Goal: Task Accomplishment & Management: Complete application form

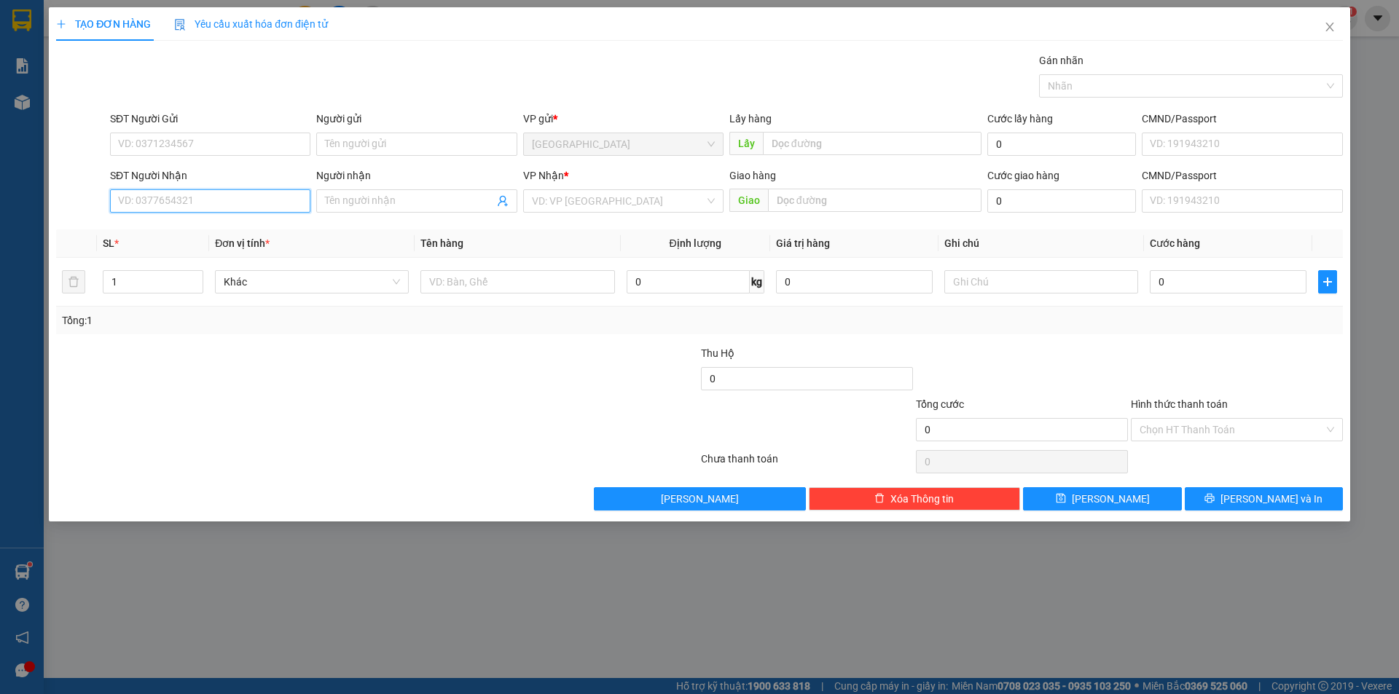
click at [251, 197] on input "SĐT Người Nhận" at bounding box center [210, 200] width 200 height 23
click at [426, 195] on input "Người nhận" at bounding box center [409, 201] width 168 height 16
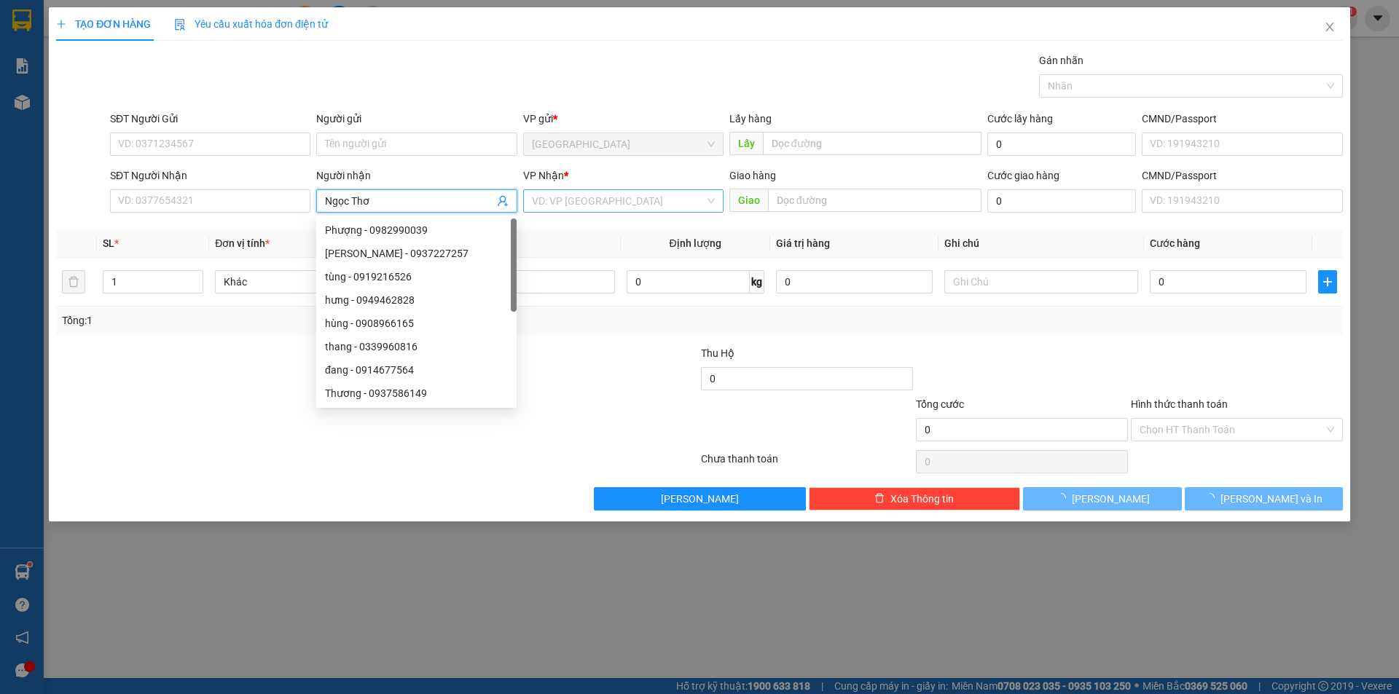
type input "Ngọc Thơ"
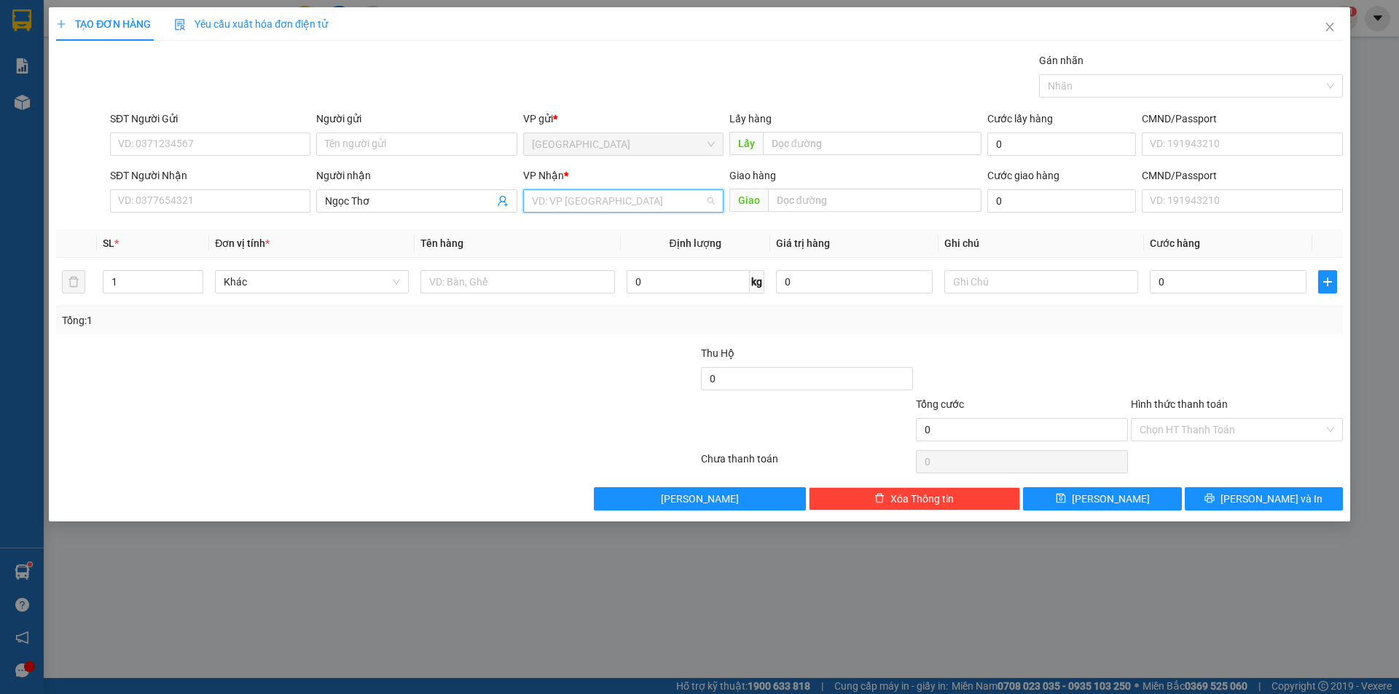
drag, startPoint x: 607, startPoint y: 205, endPoint x: 568, endPoint y: 263, distance: 70.3
click at [602, 212] on div "VD: VP [GEOGRAPHIC_DATA]" at bounding box center [623, 200] width 200 height 23
drag, startPoint x: 567, startPoint y: 273, endPoint x: 501, endPoint y: 279, distance: 66.5
click at [562, 275] on div "[PERSON_NAME]" at bounding box center [623, 277] width 183 height 16
click at [499, 280] on input "text" at bounding box center [517, 281] width 194 height 23
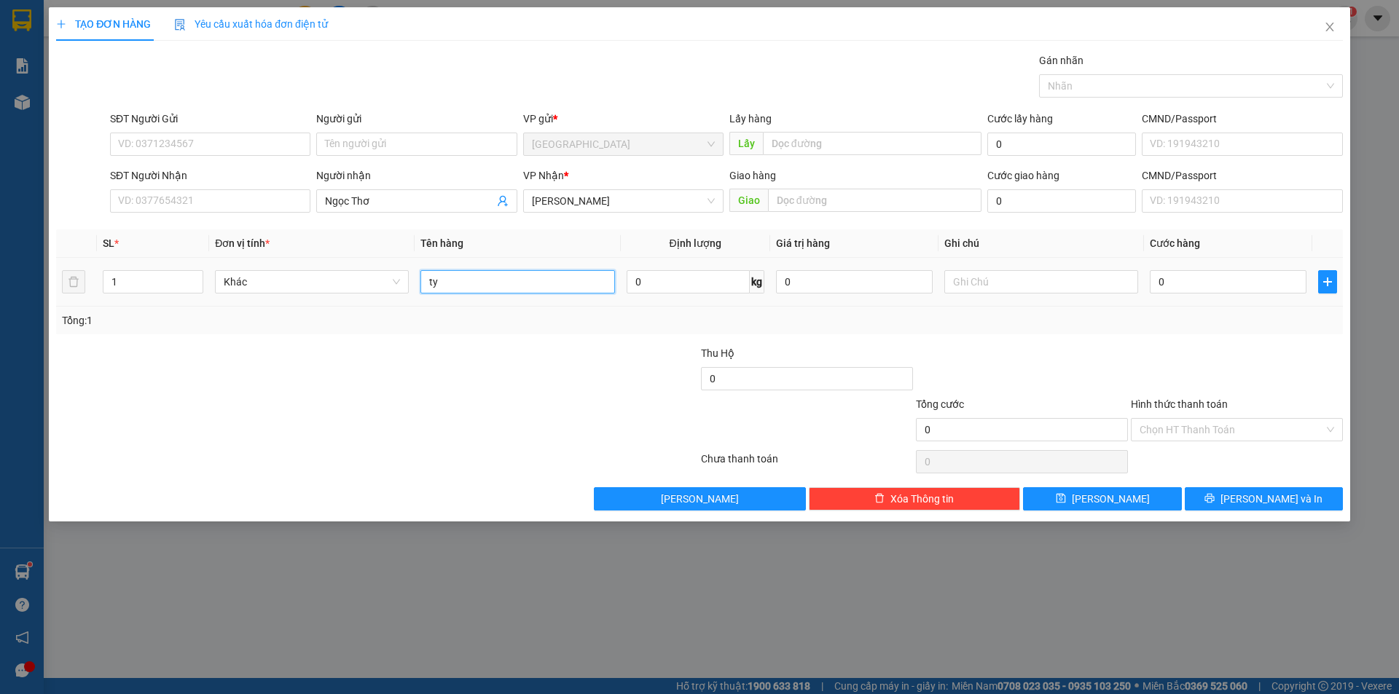
type input "t"
type input "thùng"
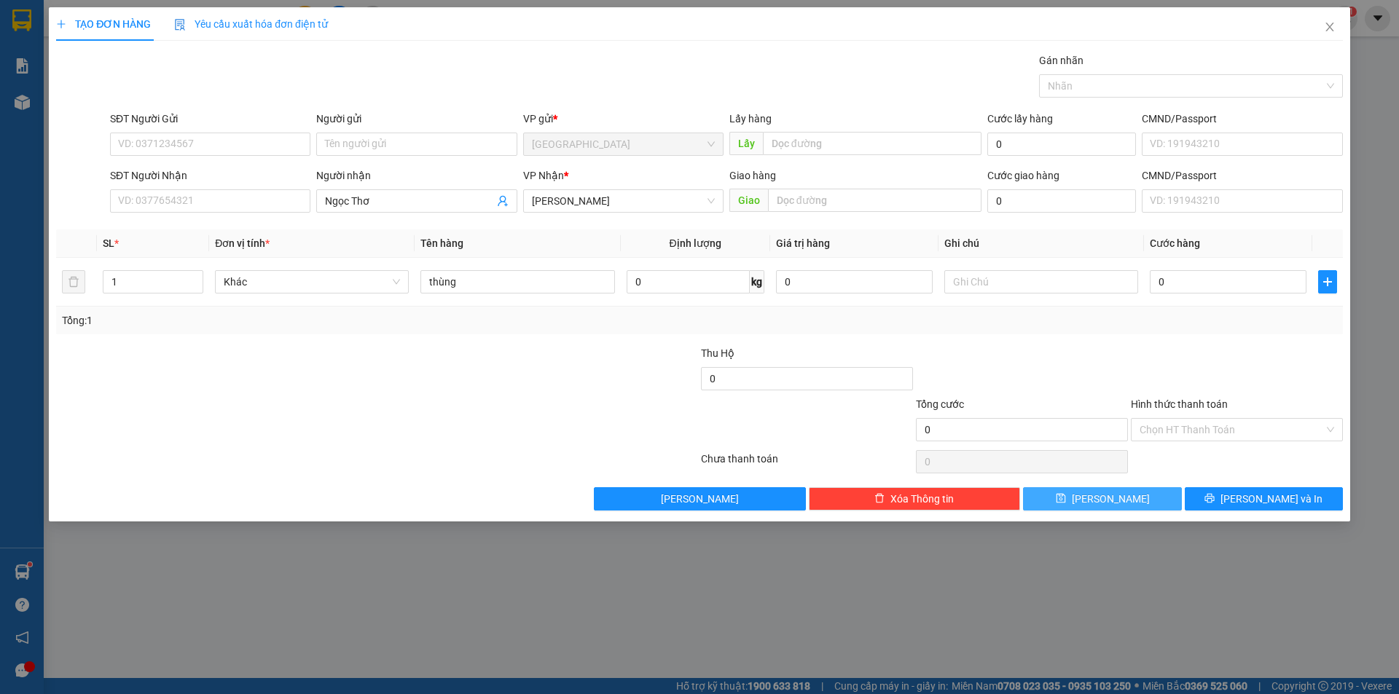
drag, startPoint x: 1052, startPoint y: 495, endPoint x: 912, endPoint y: 458, distance: 144.7
click at [1051, 495] on button "[PERSON_NAME]" at bounding box center [1102, 498] width 158 height 23
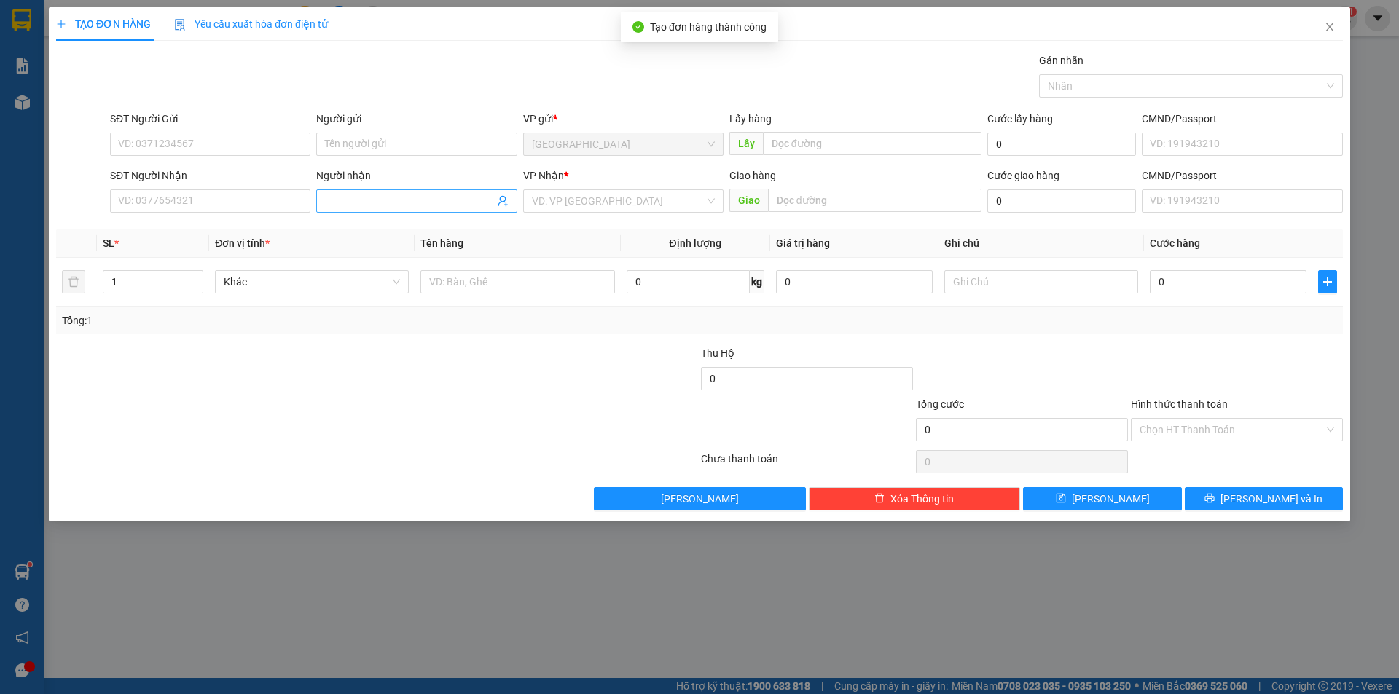
click at [440, 211] on span at bounding box center [416, 200] width 200 height 23
click at [428, 198] on input "Người nhận" at bounding box center [409, 201] width 168 height 16
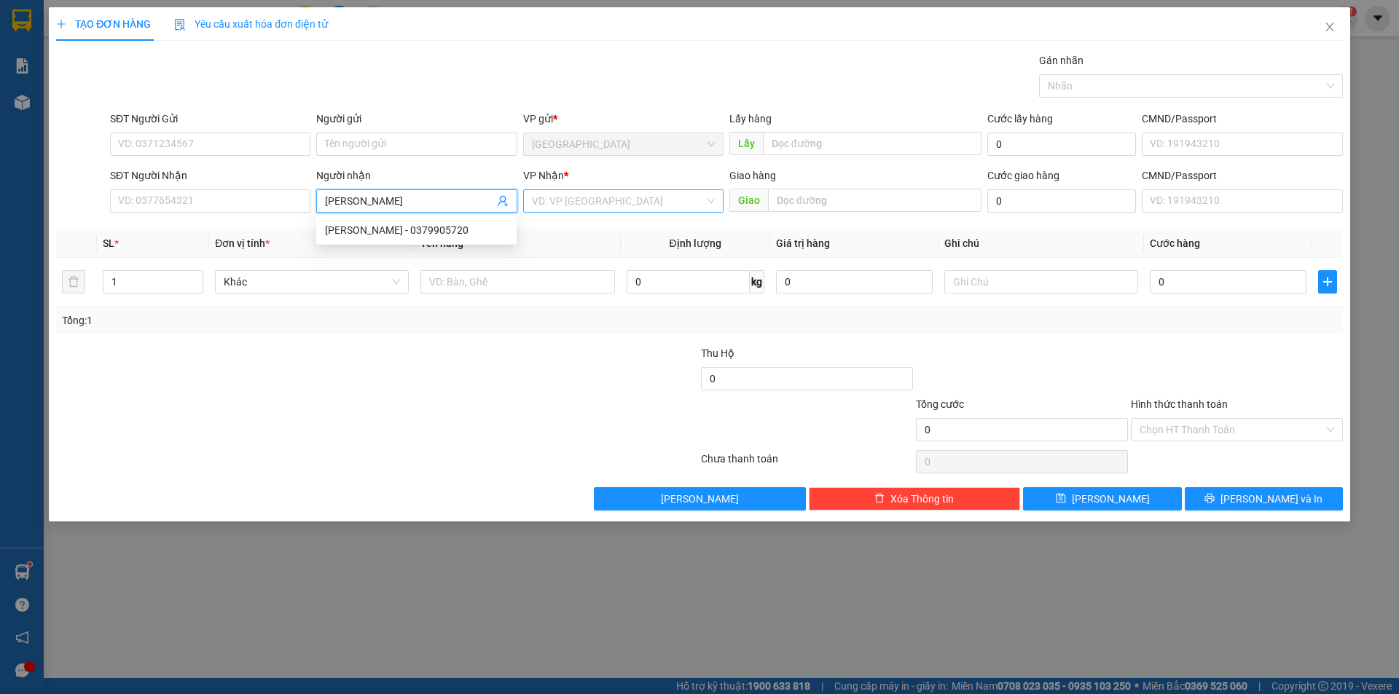
type input "[PERSON_NAME]"
click at [576, 192] on input "search" at bounding box center [618, 201] width 173 height 22
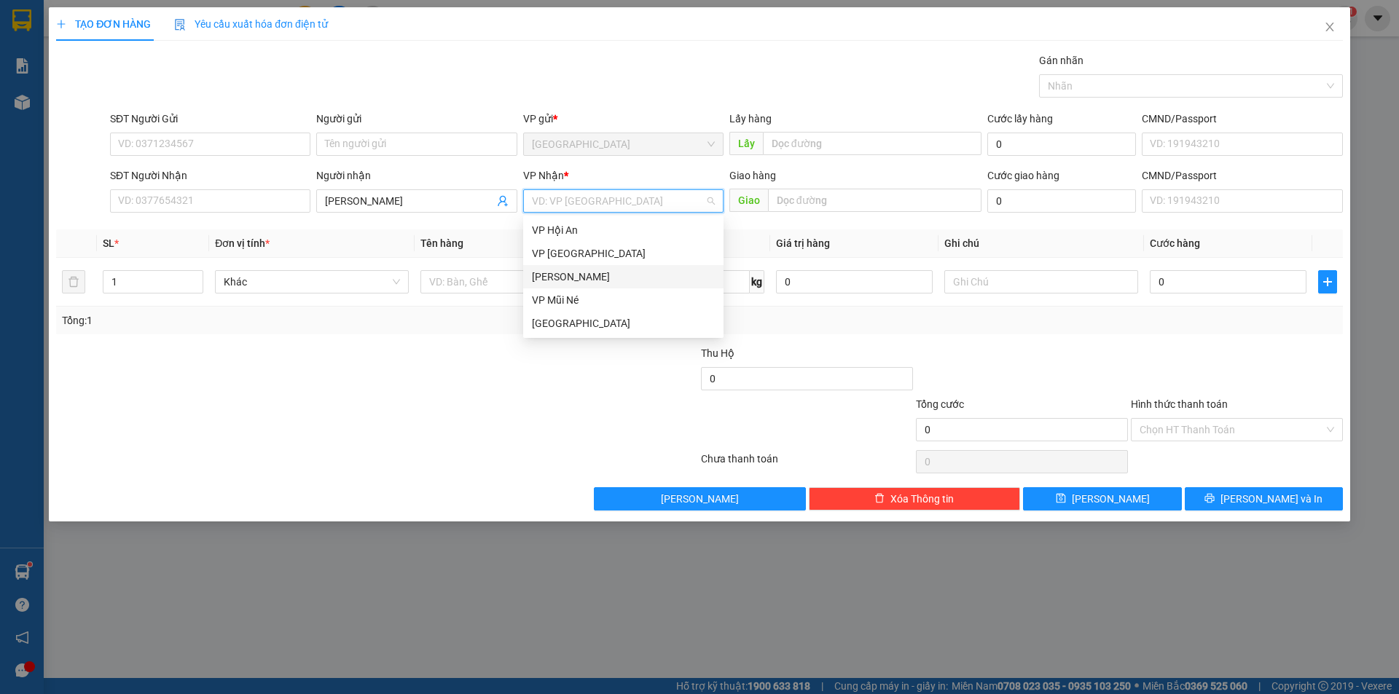
click at [570, 266] on div "[PERSON_NAME]" at bounding box center [623, 276] width 200 height 23
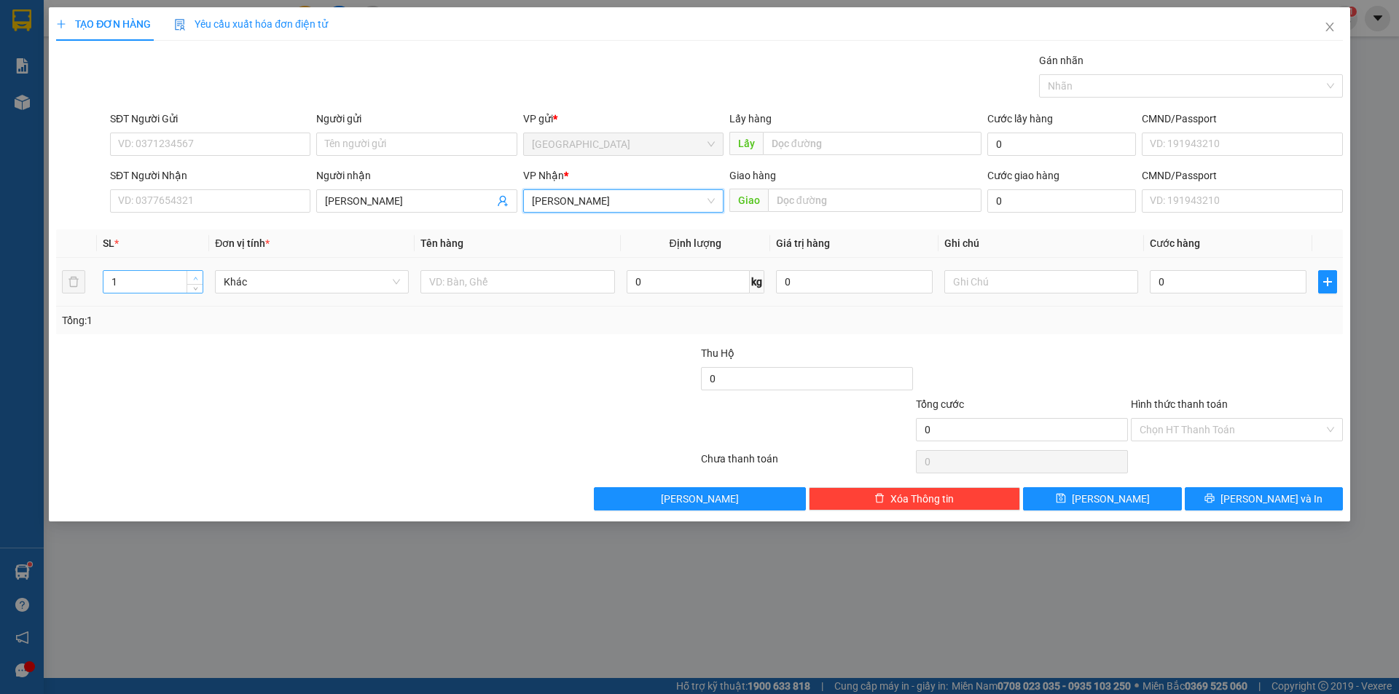
type input "2"
click at [194, 276] on icon "up" at bounding box center [195, 278] width 5 height 5
click at [489, 280] on input "text" at bounding box center [517, 281] width 194 height 23
type input "thùng"
click at [1137, 491] on button "[PERSON_NAME]" at bounding box center [1102, 498] width 158 height 23
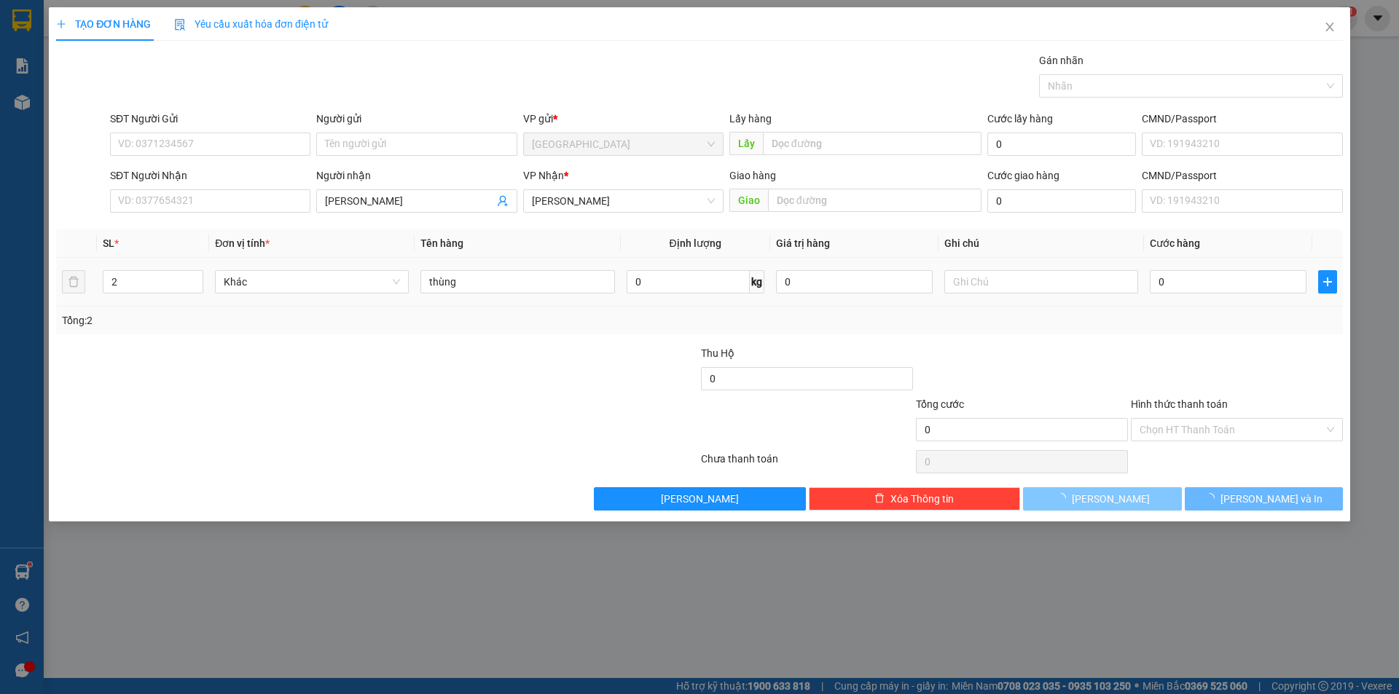
type input "1"
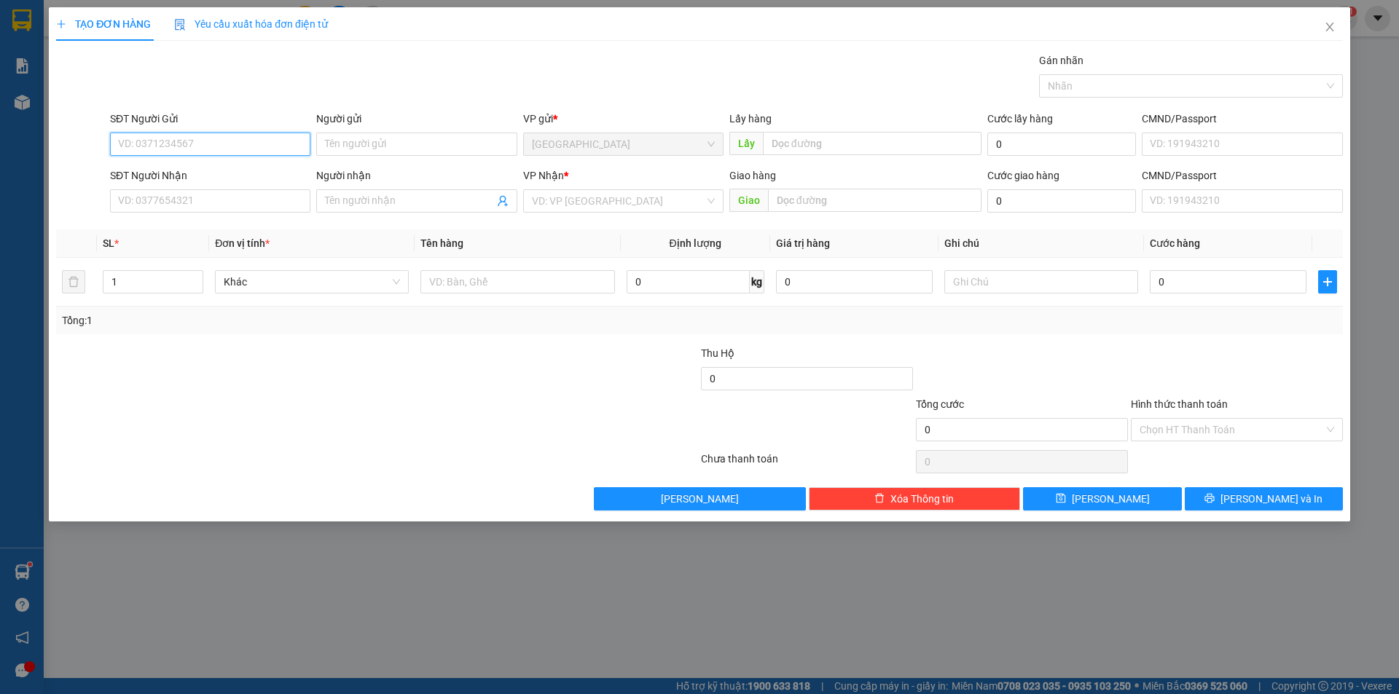
click at [208, 139] on input "SĐT Người Gửi" at bounding box center [210, 144] width 200 height 23
click at [197, 141] on input "SĐT Người Gửi" at bounding box center [210, 144] width 200 height 23
click at [180, 153] on input "0979677354" at bounding box center [210, 144] width 200 height 23
click at [181, 149] on input "0979677354" at bounding box center [210, 144] width 200 height 23
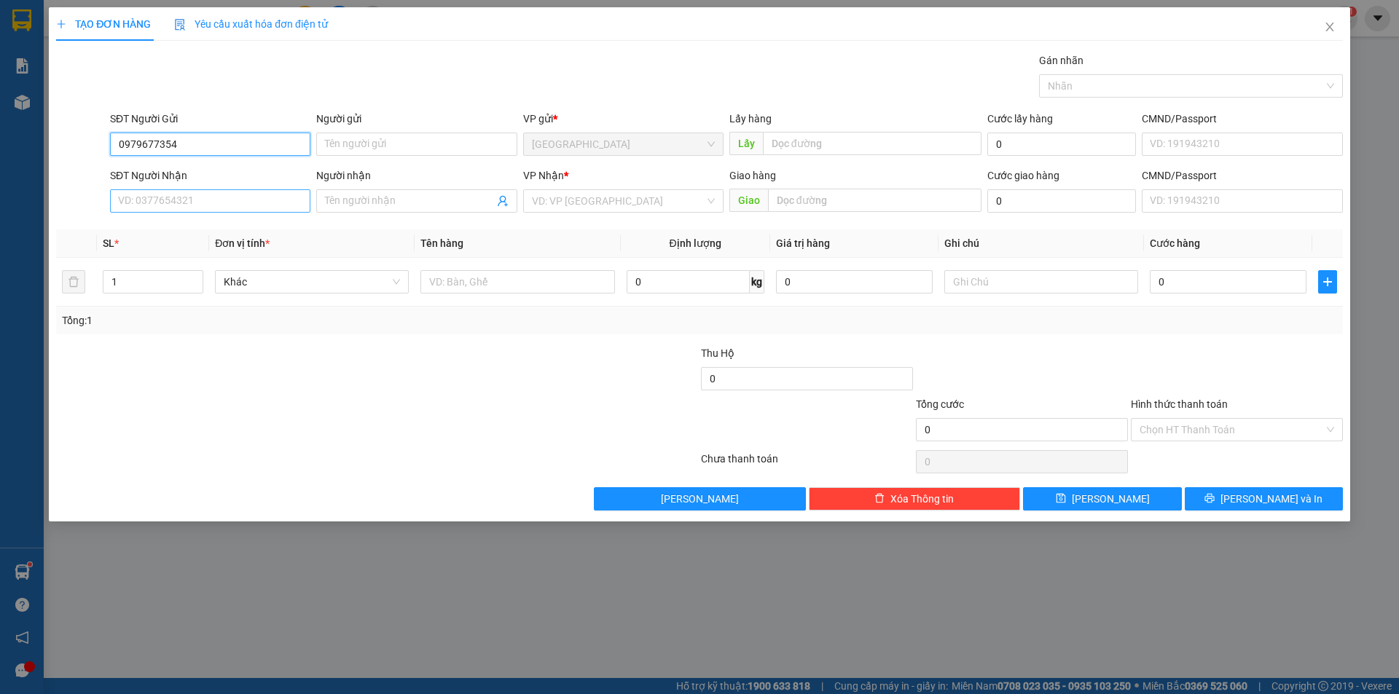
type input "0979677354"
click at [174, 205] on input "SĐT Người Nhận" at bounding box center [210, 200] width 200 height 23
paste input "0979677354"
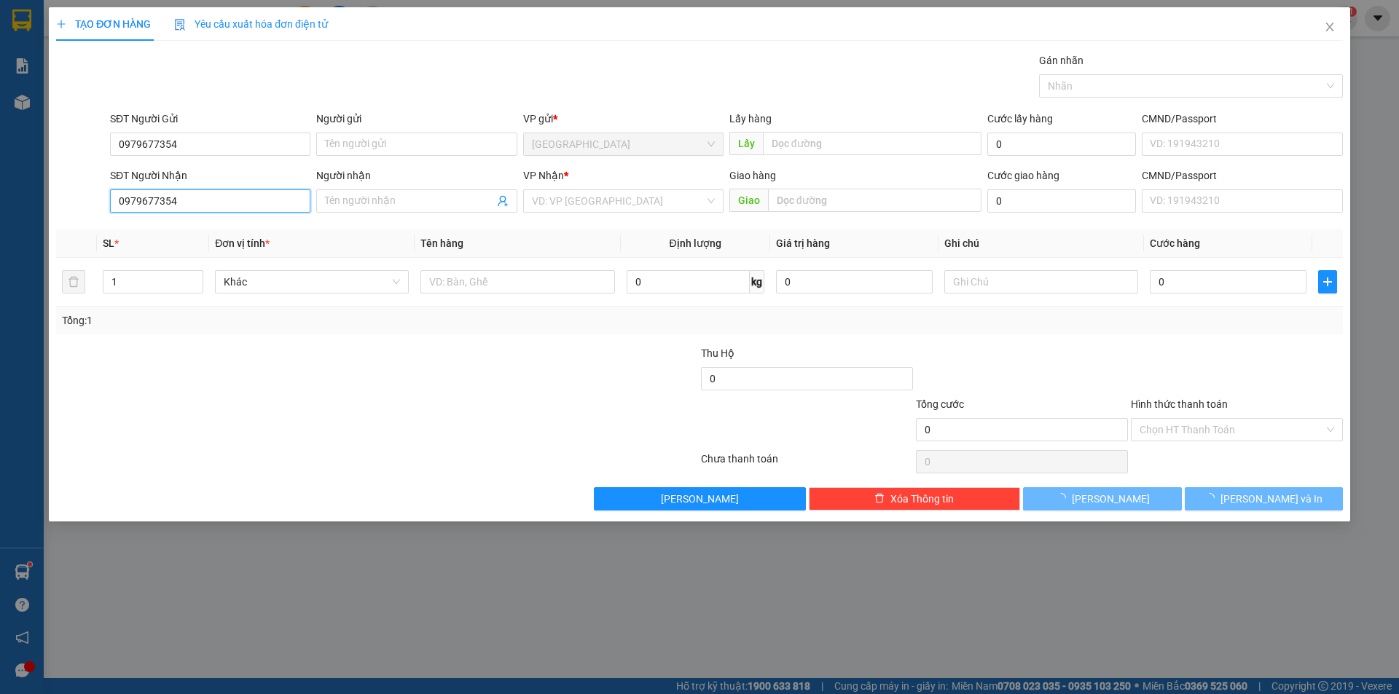
click at [190, 208] on input "0979677354" at bounding box center [210, 200] width 200 height 23
type input "0985467148"
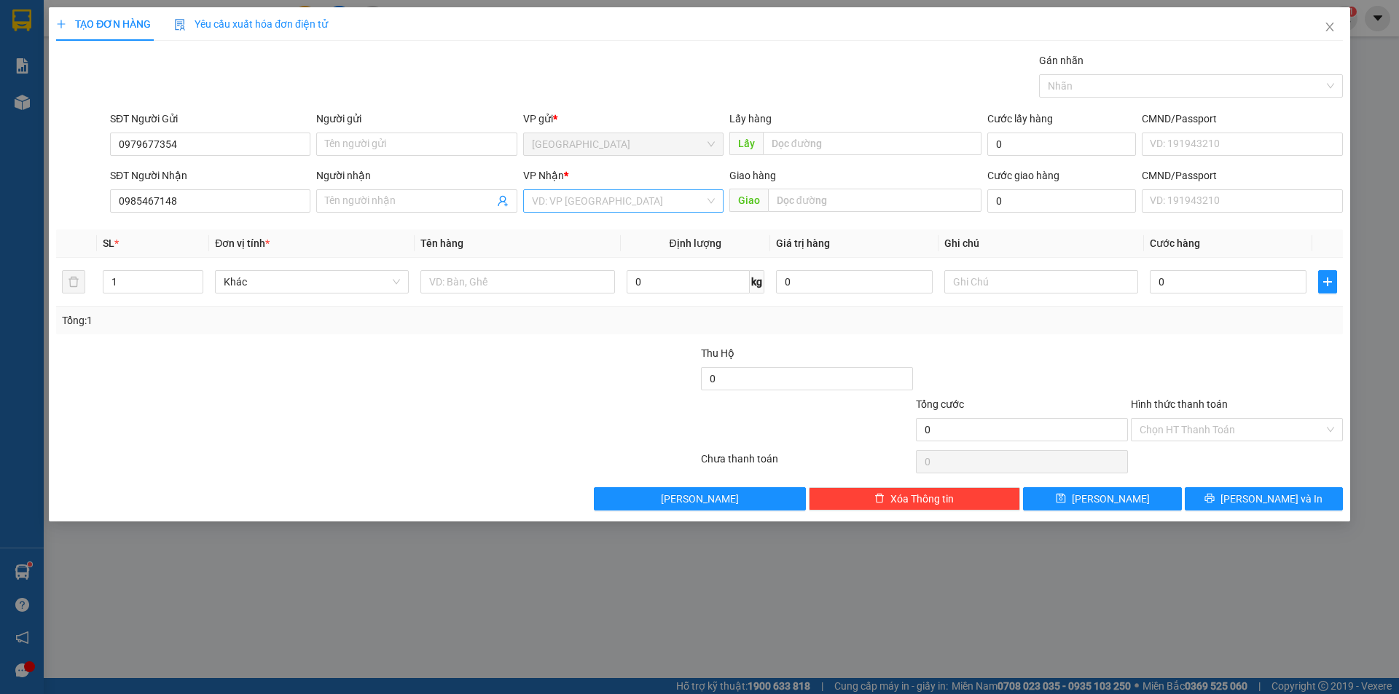
click at [587, 207] on input "search" at bounding box center [618, 201] width 173 height 22
click at [573, 275] on div "[PERSON_NAME]" at bounding box center [623, 277] width 183 height 16
click at [851, 201] on input "text" at bounding box center [874, 200] width 213 height 23
type input "N3 Đại ninh- [GEOGRAPHIC_DATA]"
click at [194, 276] on icon "up" at bounding box center [195, 278] width 5 height 5
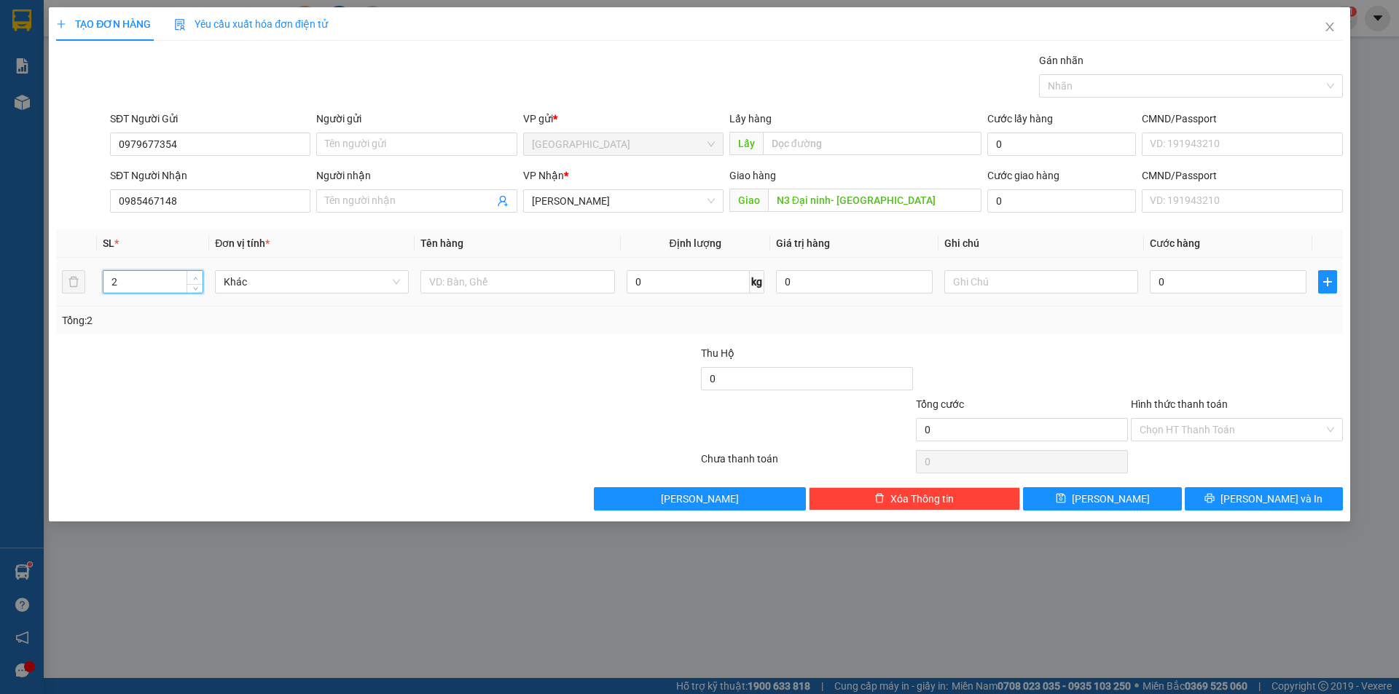
type input "3"
click at [194, 276] on icon "up" at bounding box center [195, 278] width 5 height 5
click at [533, 278] on input "text" at bounding box center [517, 281] width 194 height 23
type input "3 bọc sỏi"
click at [680, 295] on div "0 kg" at bounding box center [695, 281] width 138 height 29
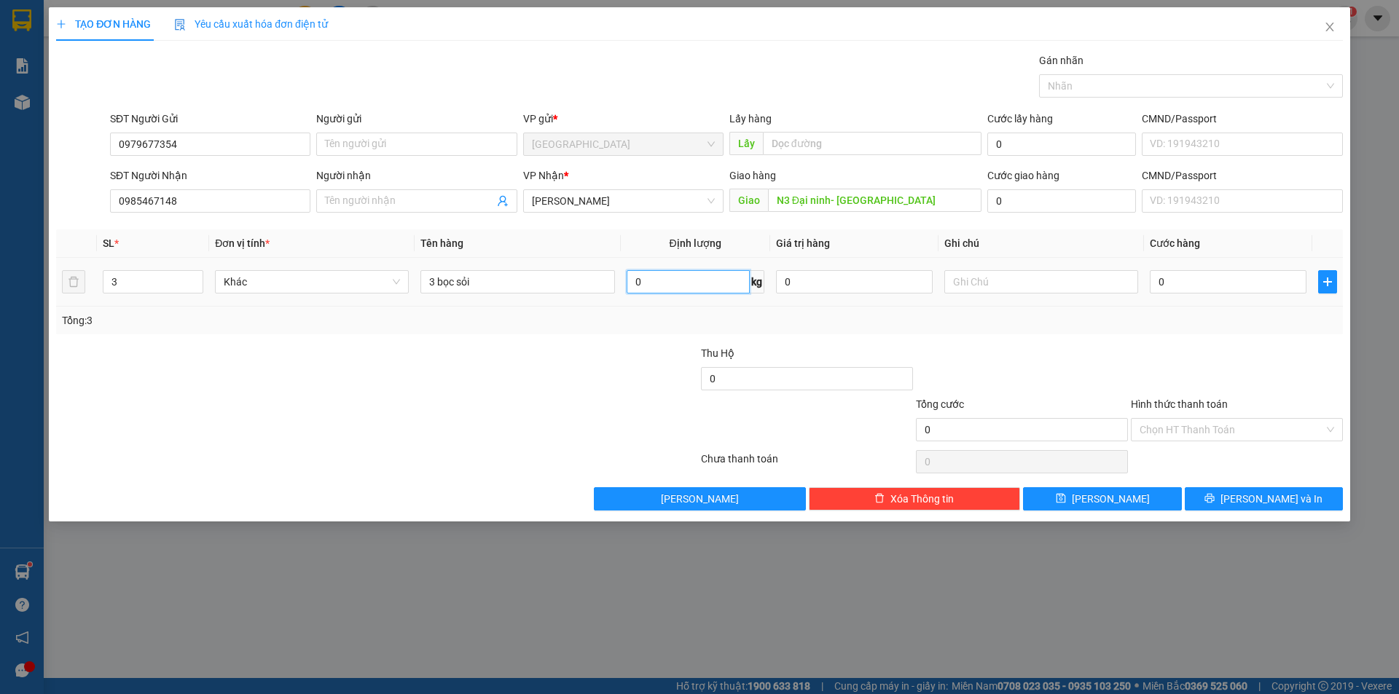
click at [675, 288] on input "0" at bounding box center [687, 281] width 123 height 23
type input "150"
click at [1232, 282] on input "0" at bounding box center [1227, 281] width 157 height 23
type input "1"
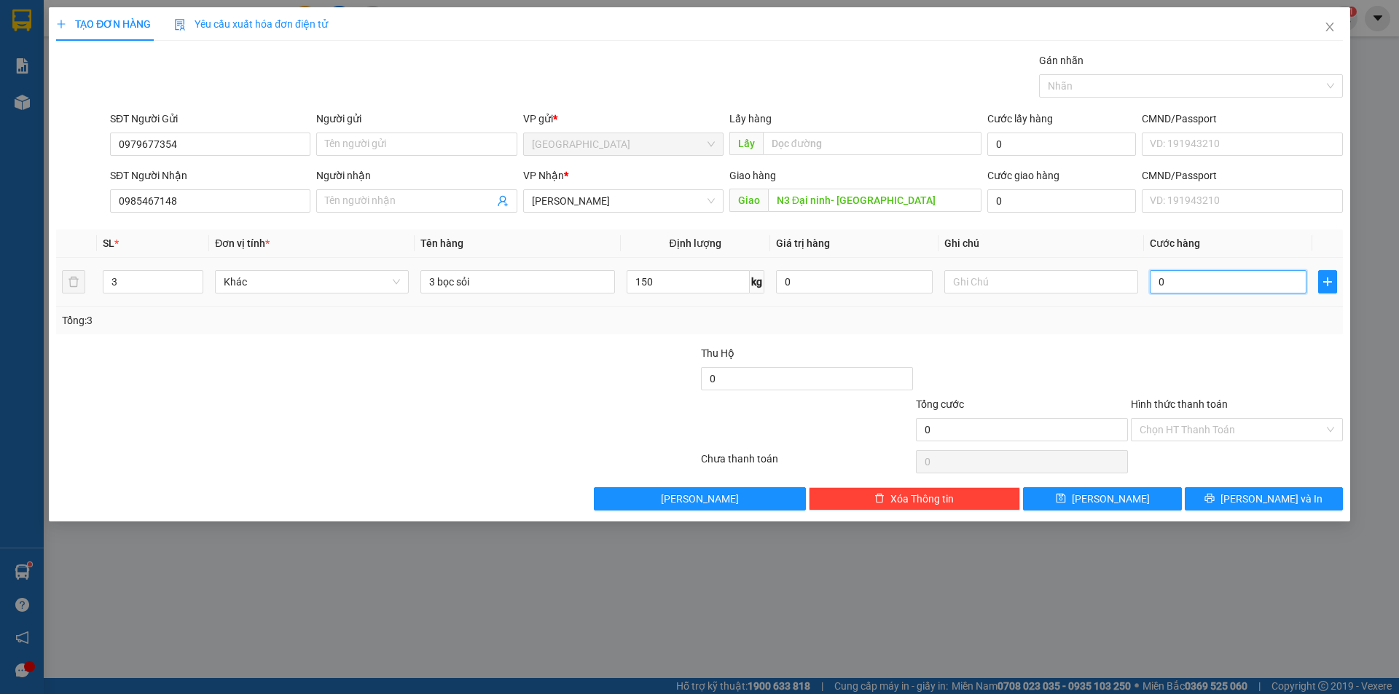
type input "1"
type input "15"
type input "150"
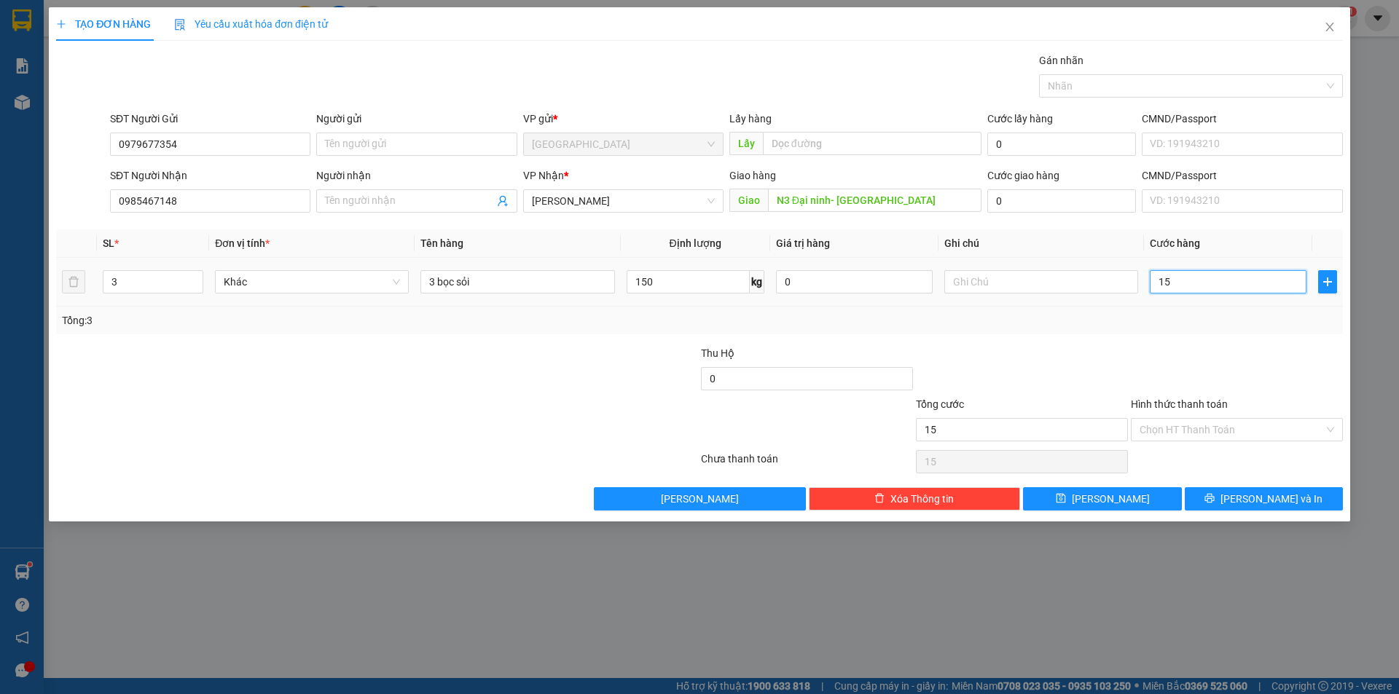
type input "150"
type input "150.000"
click at [1148, 429] on input "Hình thức thanh toán" at bounding box center [1231, 430] width 184 height 22
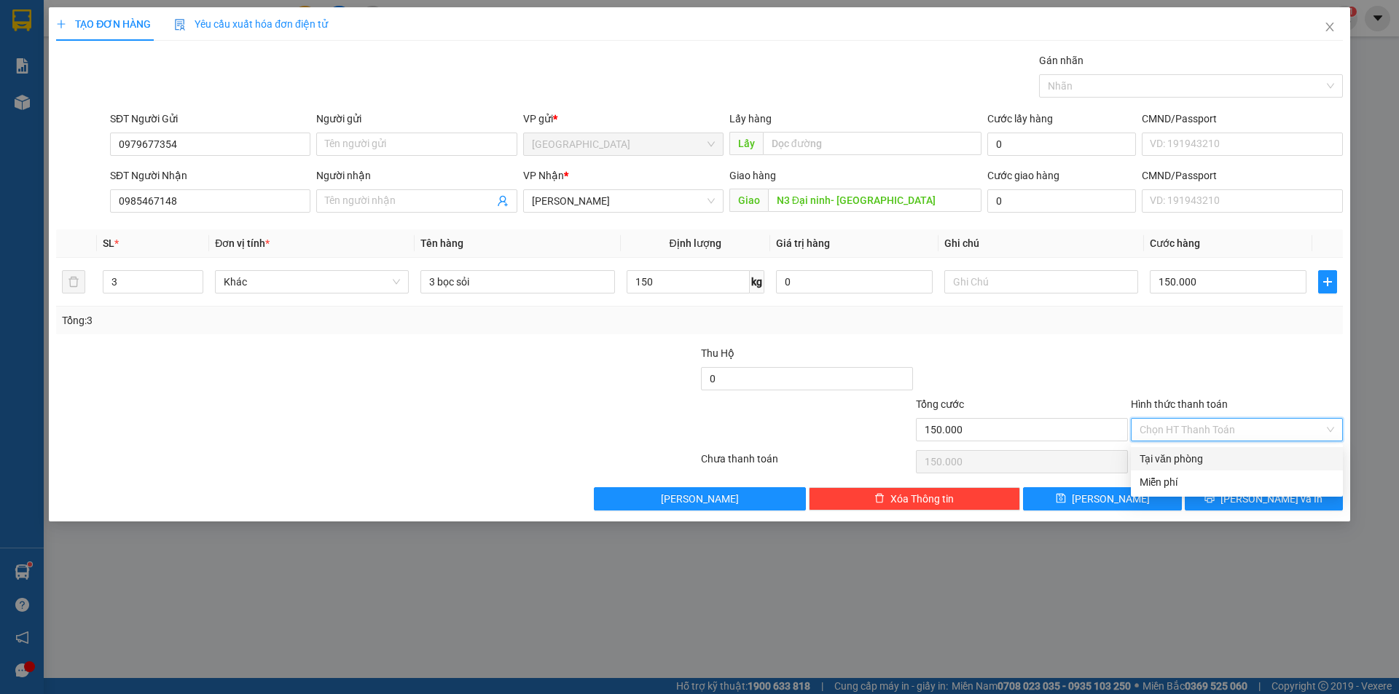
click at [1155, 459] on div "Tại văn phòng" at bounding box center [1236, 459] width 194 height 16
type input "0"
click at [1251, 495] on span "[PERSON_NAME] và In" at bounding box center [1271, 499] width 102 height 16
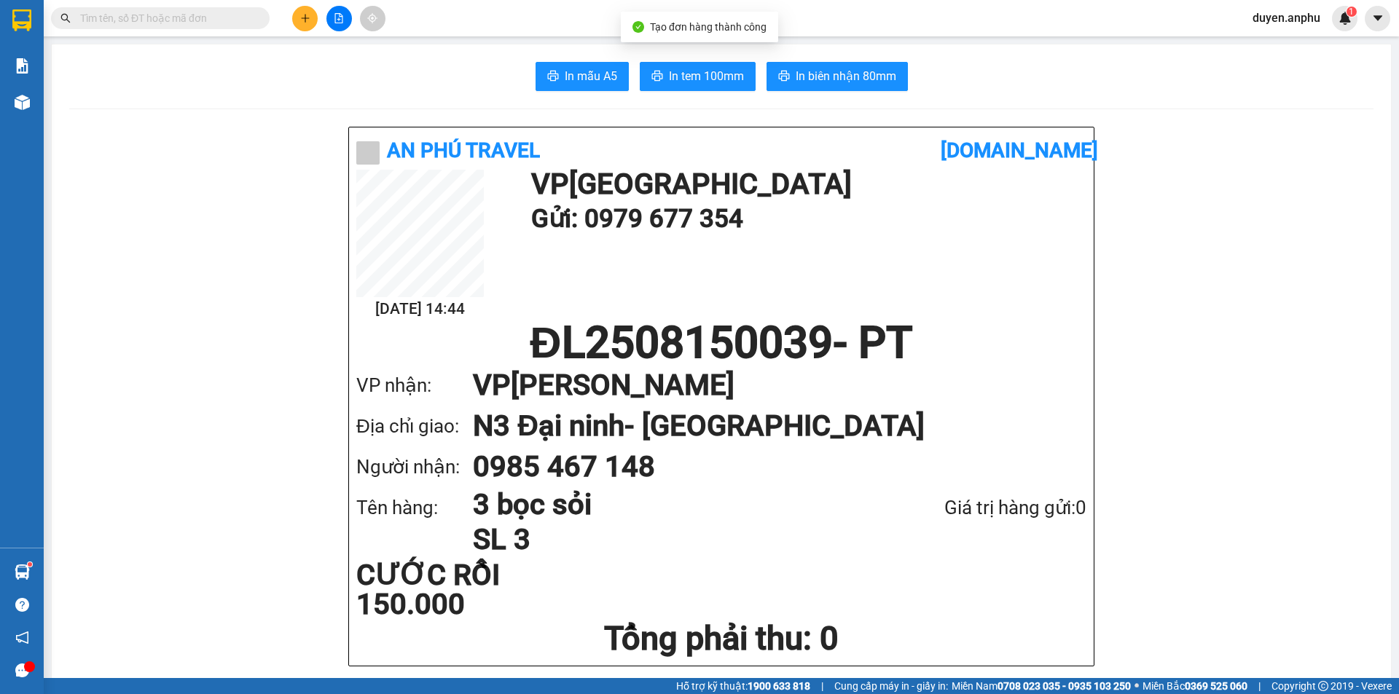
click at [725, 77] on span "In tem 100mm" at bounding box center [706, 76] width 75 height 18
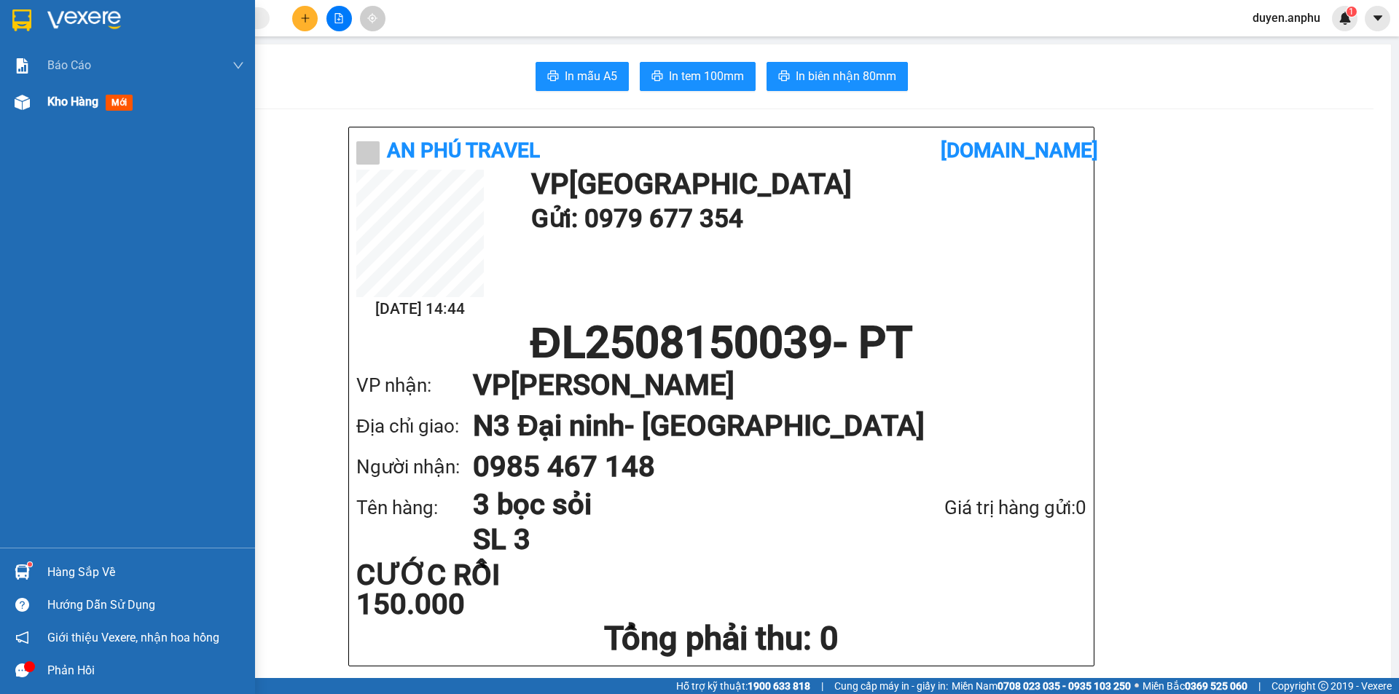
click at [6, 103] on div "Kho hàng mới" at bounding box center [127, 102] width 255 height 36
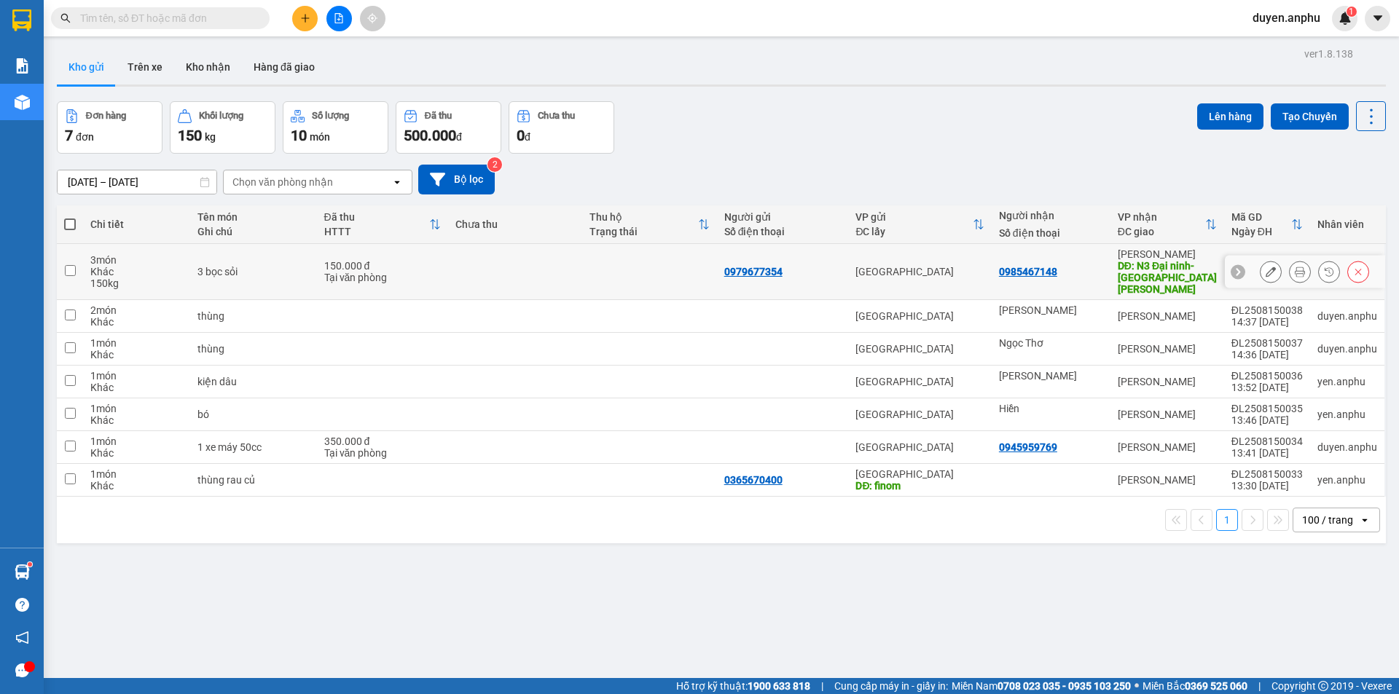
click at [1265, 267] on icon at bounding box center [1270, 272] width 10 height 10
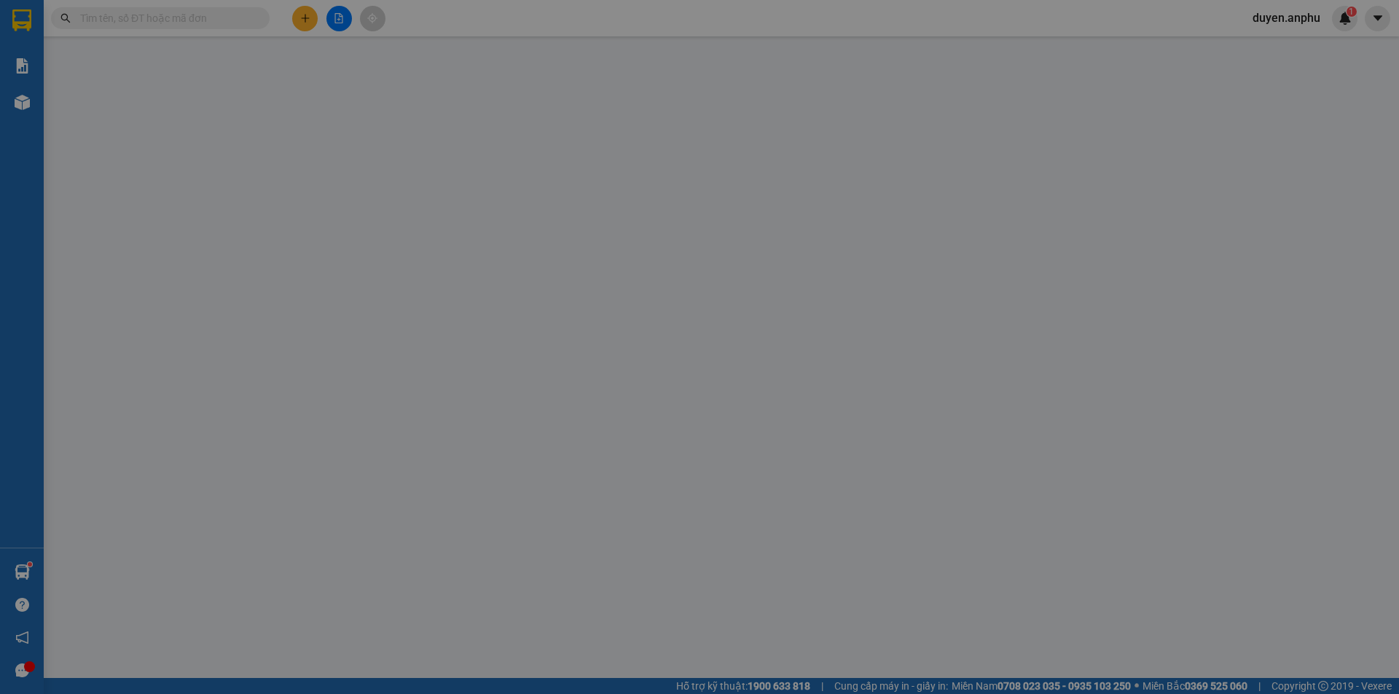
type input "0979677354"
type input "0985467148"
type input "N3 Đại ninh- [GEOGRAPHIC_DATA]"
type input "150.000"
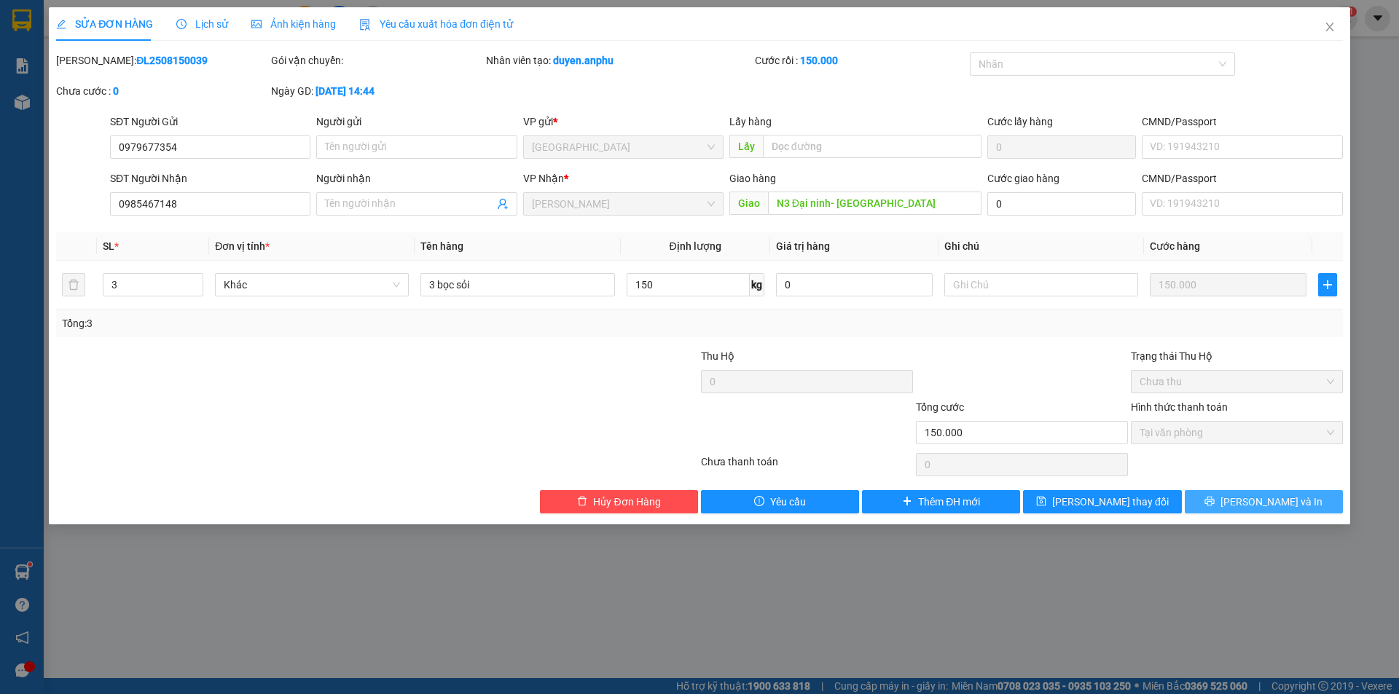
click at [1258, 500] on span "[PERSON_NAME] và In" at bounding box center [1271, 502] width 102 height 16
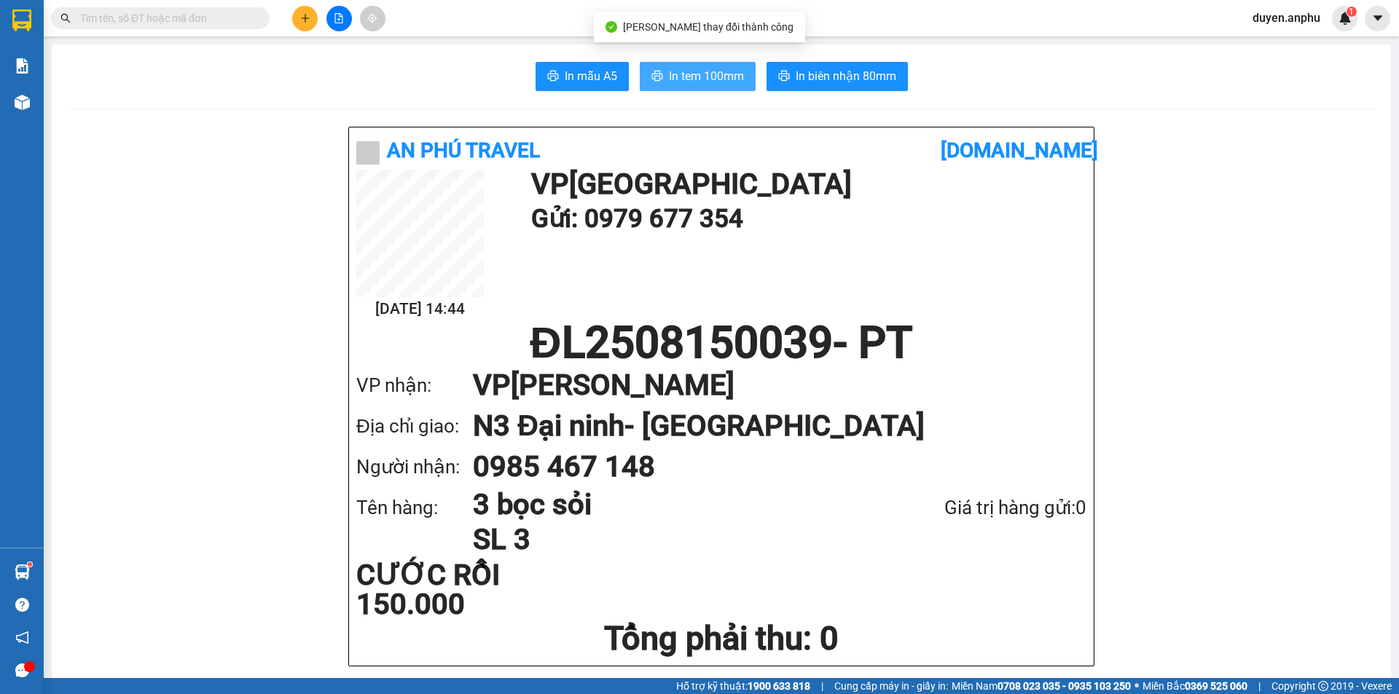
click at [672, 71] on span "In tem 100mm" at bounding box center [706, 76] width 75 height 18
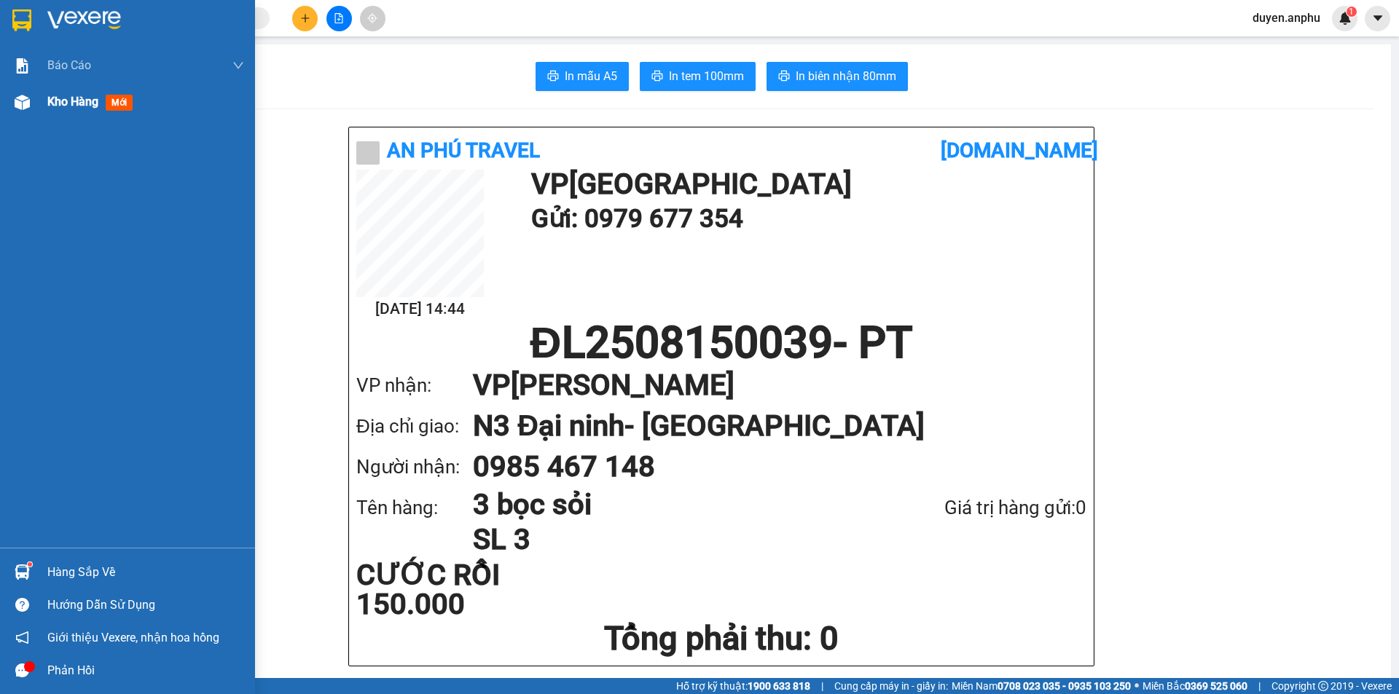
click at [29, 111] on div at bounding box center [21, 102] width 25 height 25
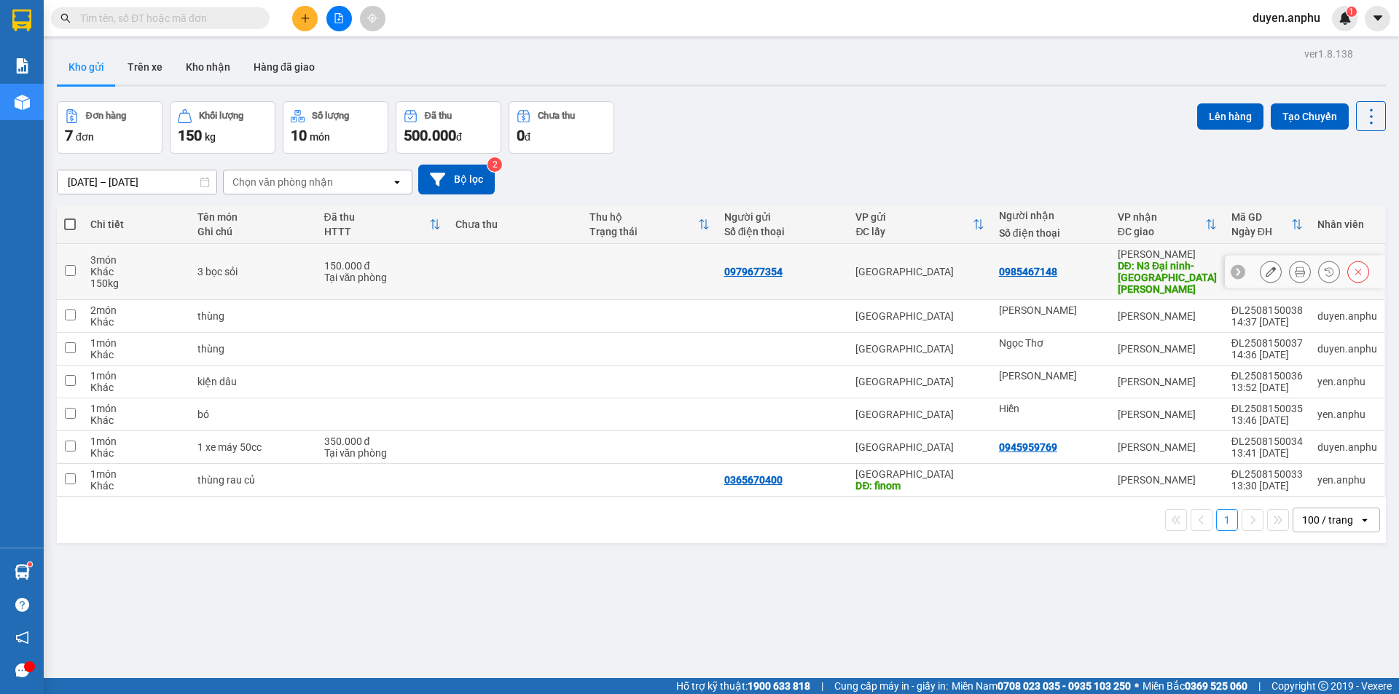
click at [1265, 267] on icon at bounding box center [1270, 272] width 10 height 10
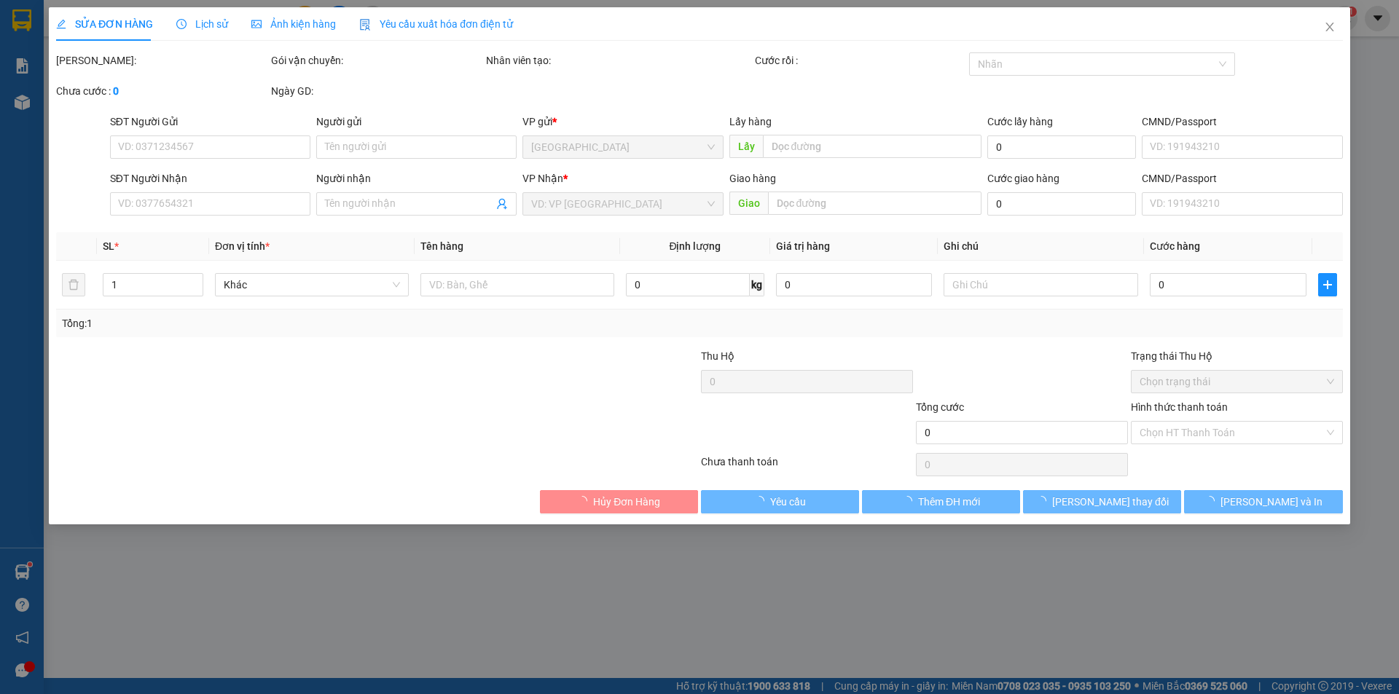
type input "0979677354"
type input "0985467148"
type input "N3 Đại ninh- [GEOGRAPHIC_DATA]"
type input "150.000"
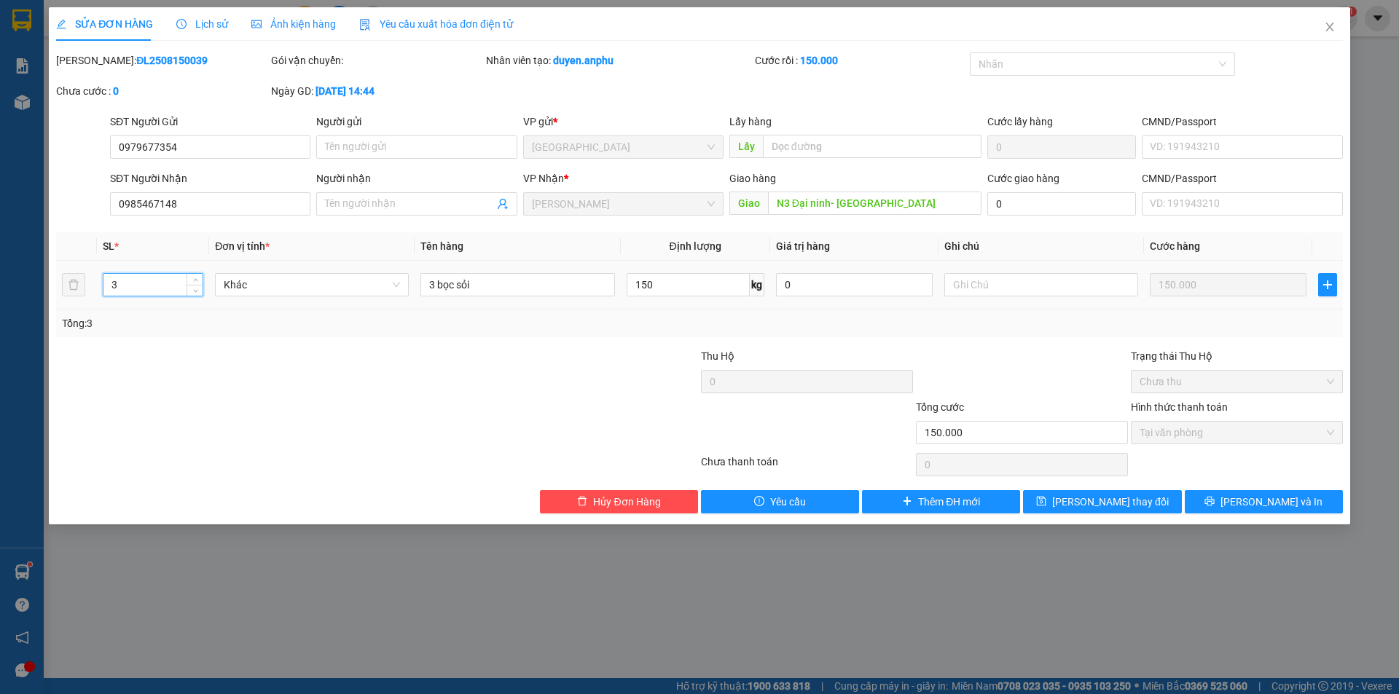
click at [184, 280] on input "3" at bounding box center [152, 285] width 99 height 22
click at [196, 280] on icon "up" at bounding box center [195, 281] width 4 height 3
type input "5"
click at [194, 279] on icon "up" at bounding box center [195, 281] width 5 height 5
click at [433, 289] on input "3 bọc sỏi" at bounding box center [517, 284] width 194 height 23
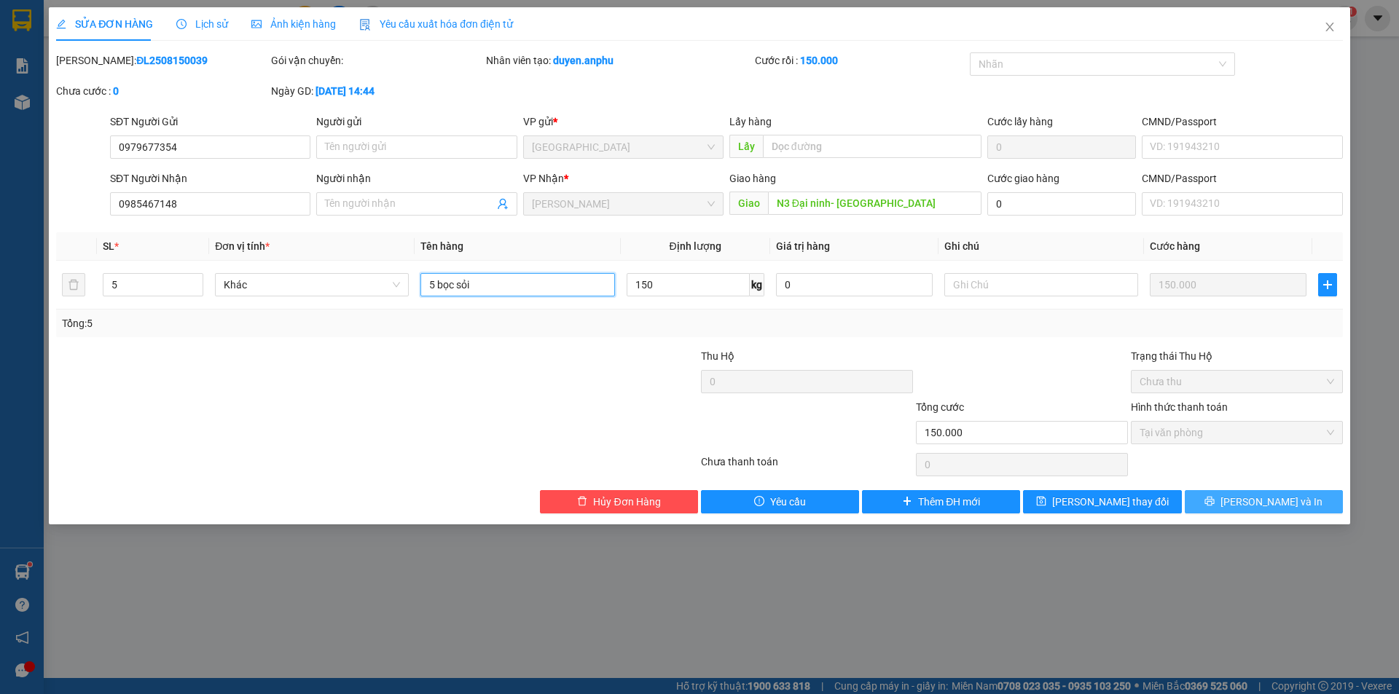
type input "5 bọc sỏi"
click at [1259, 503] on span "[PERSON_NAME] và In" at bounding box center [1271, 502] width 102 height 16
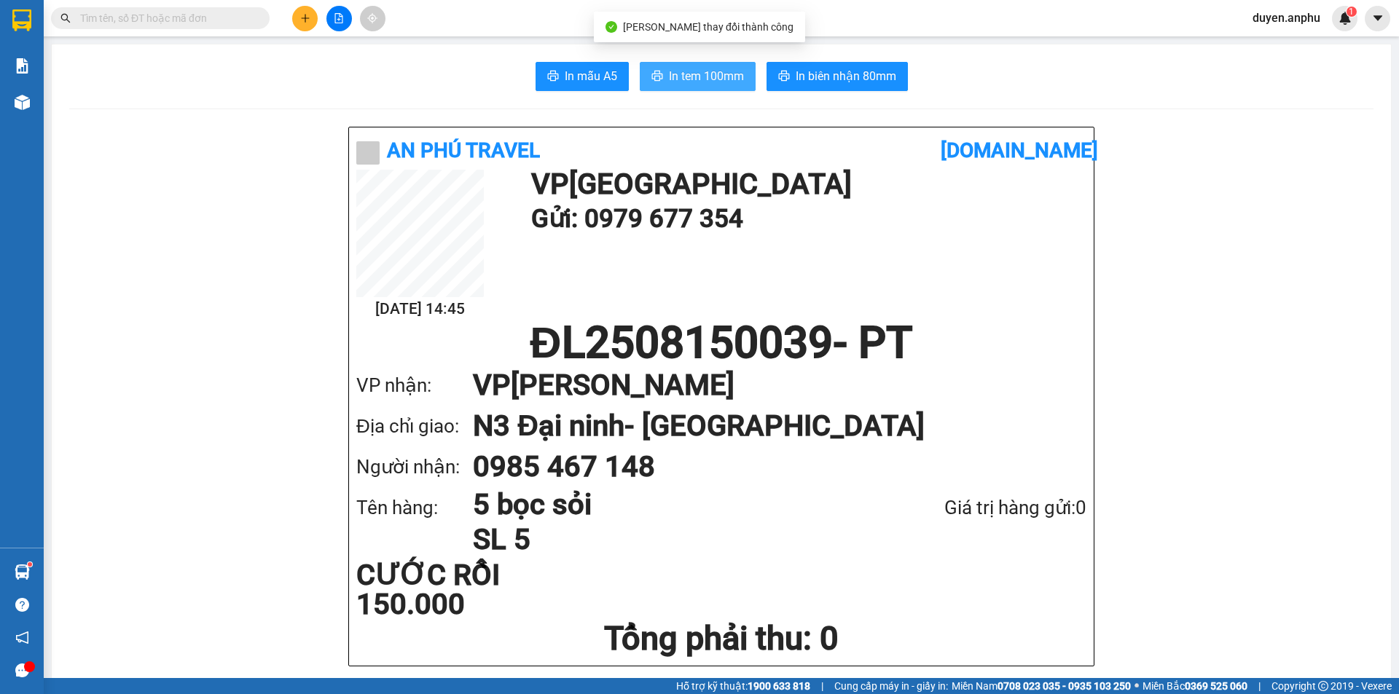
click at [701, 76] on span "In tem 100mm" at bounding box center [706, 76] width 75 height 18
click at [304, 15] on icon "plus" at bounding box center [305, 18] width 10 height 10
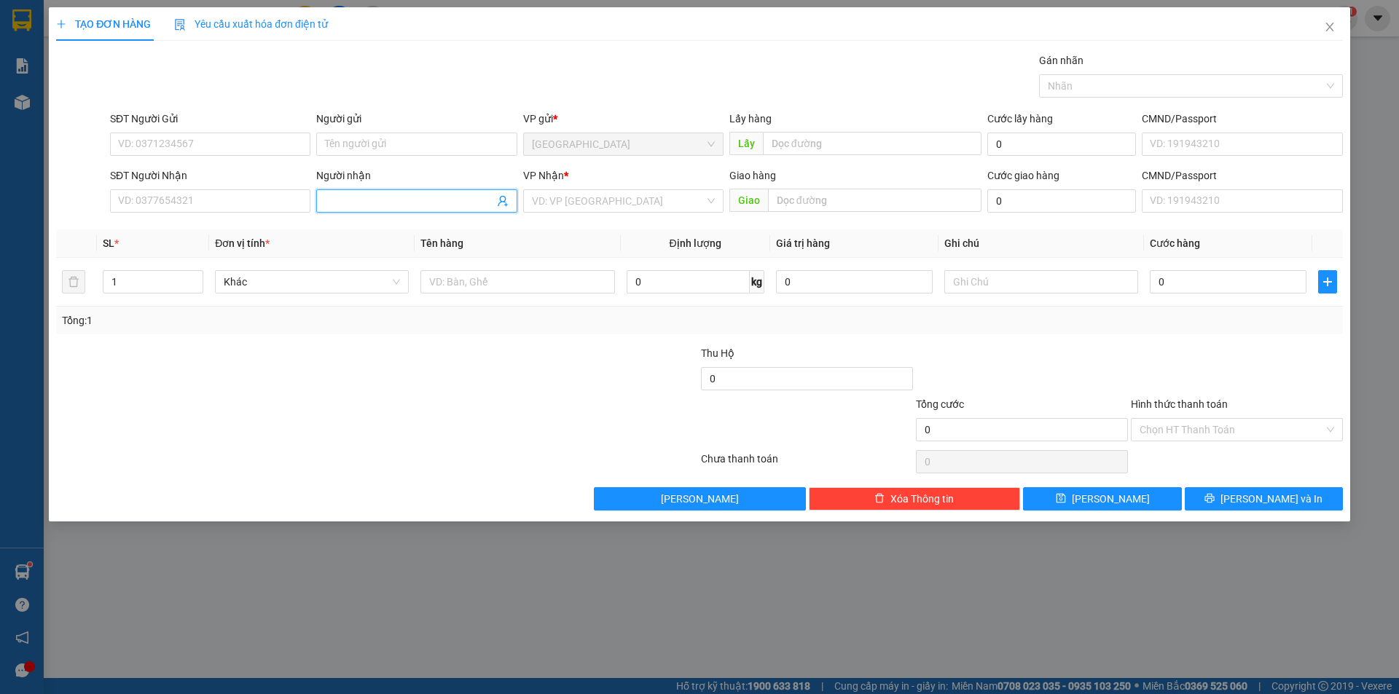
click at [415, 205] on input "Người nhận" at bounding box center [409, 201] width 168 height 16
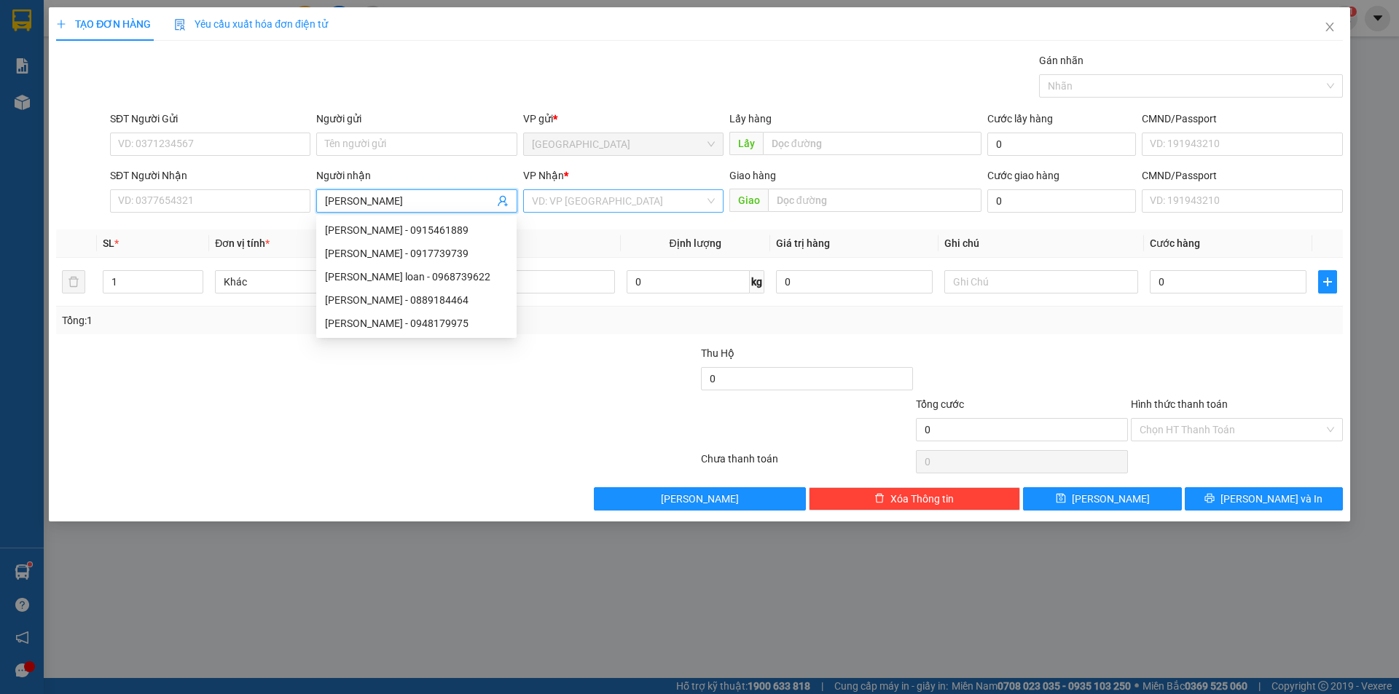
type input "[PERSON_NAME]"
click at [594, 211] on input "search" at bounding box center [618, 201] width 173 height 22
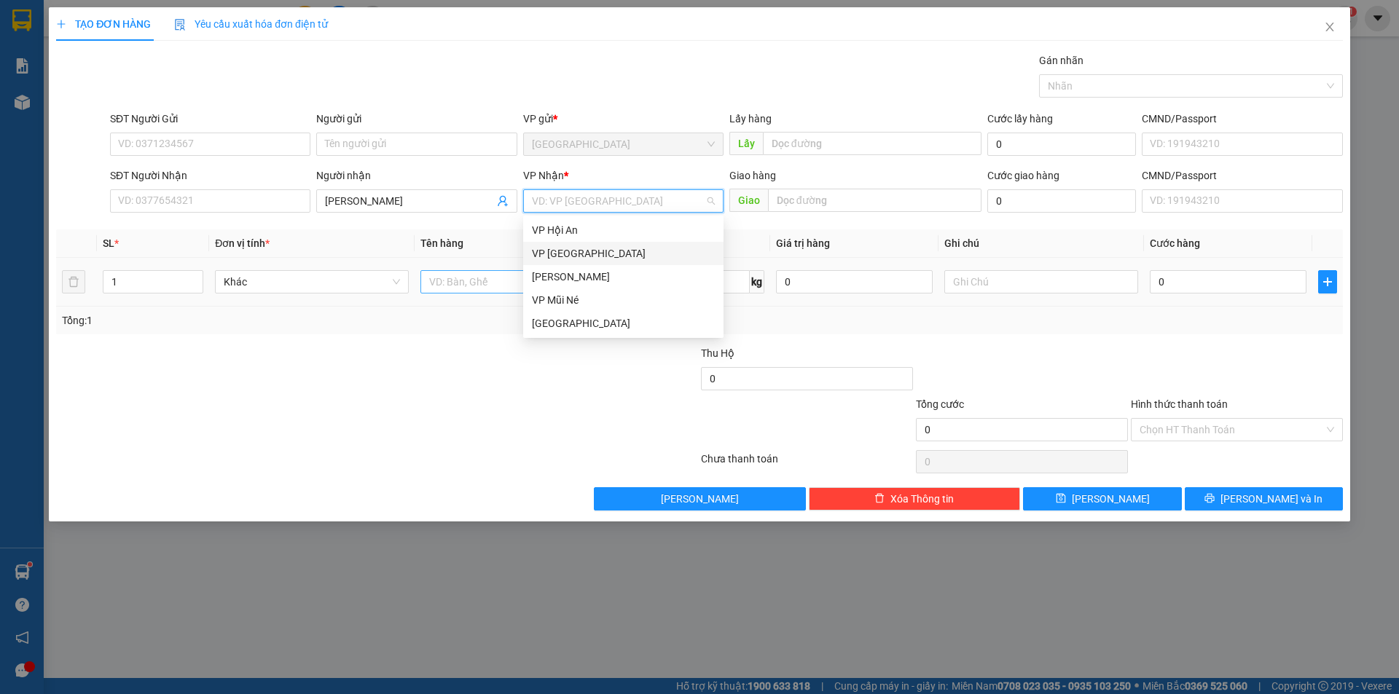
click at [573, 273] on div "[PERSON_NAME]" at bounding box center [623, 277] width 183 height 16
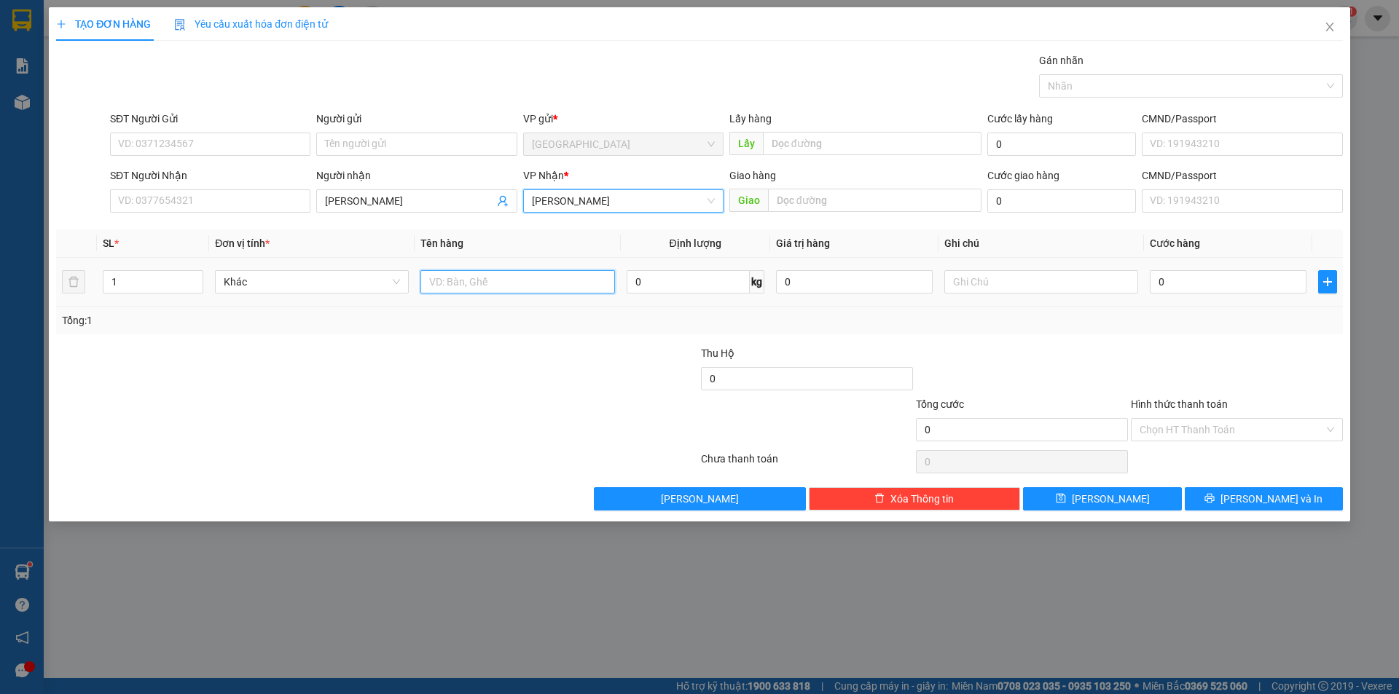
click at [541, 279] on input "text" at bounding box center [517, 281] width 194 height 23
type input "thùng"
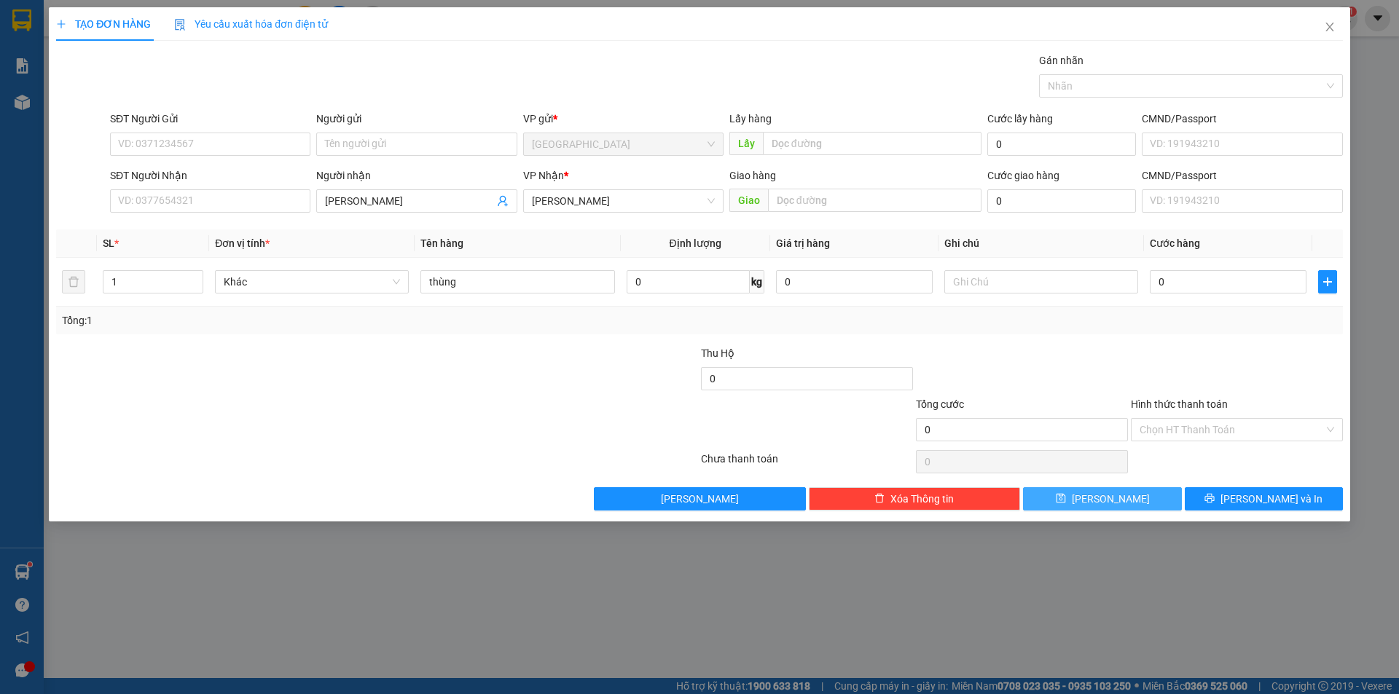
drag, startPoint x: 1105, startPoint y: 499, endPoint x: 1080, endPoint y: 506, distance: 25.8
click at [1101, 501] on button "[PERSON_NAME]" at bounding box center [1102, 498] width 158 height 23
click at [370, 196] on input "[PERSON_NAME]" at bounding box center [409, 201] width 168 height 16
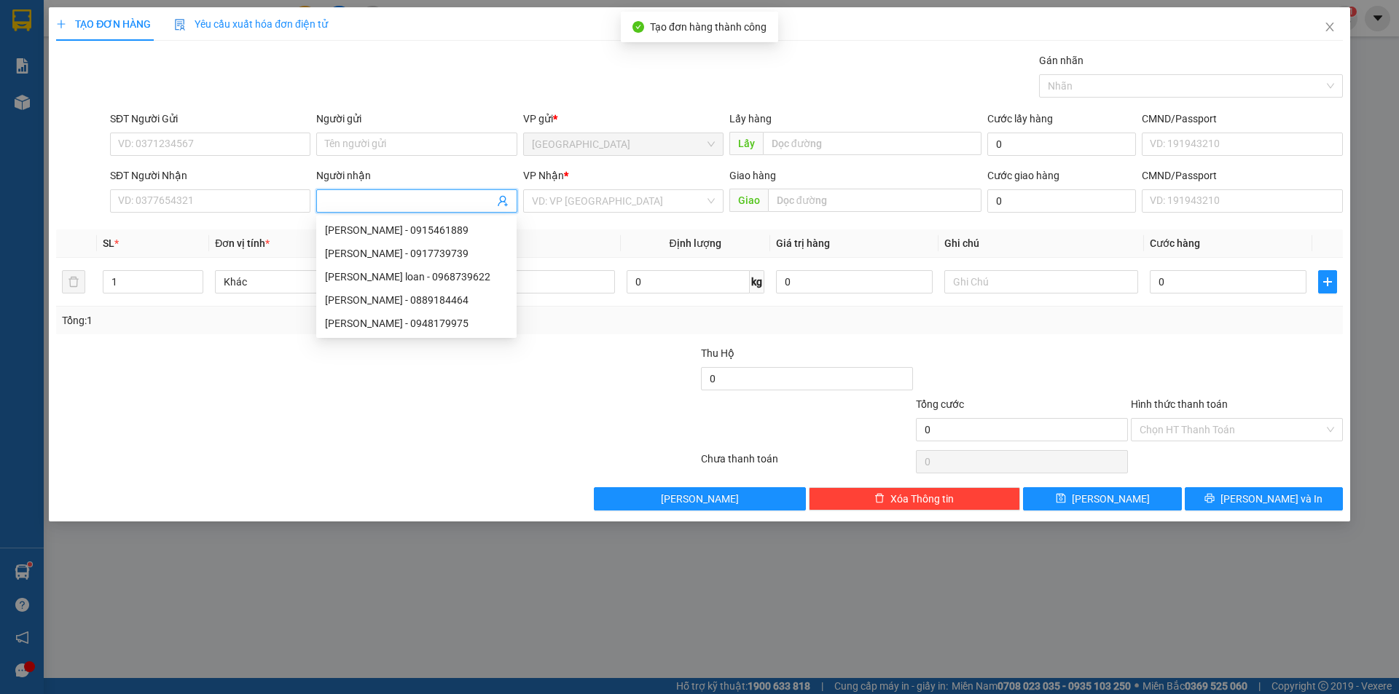
type input "M"
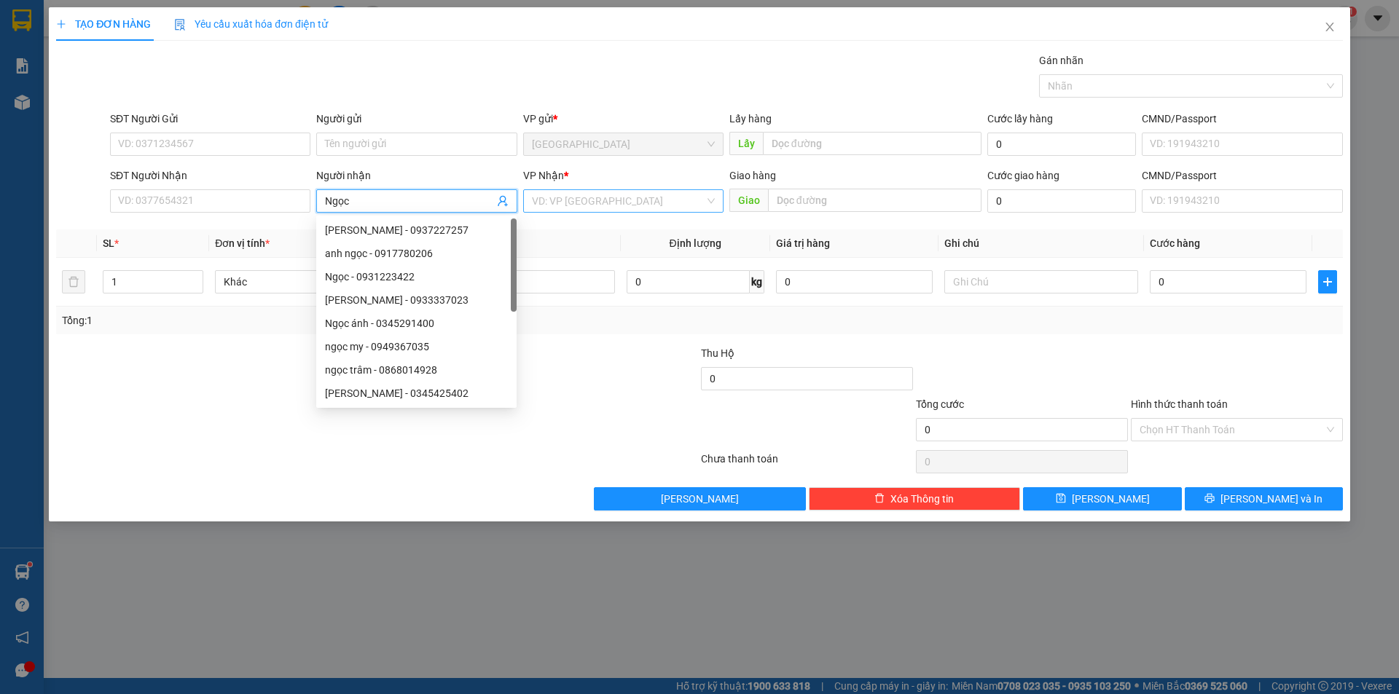
type input "Ngọc"
click at [564, 203] on input "search" at bounding box center [618, 201] width 173 height 22
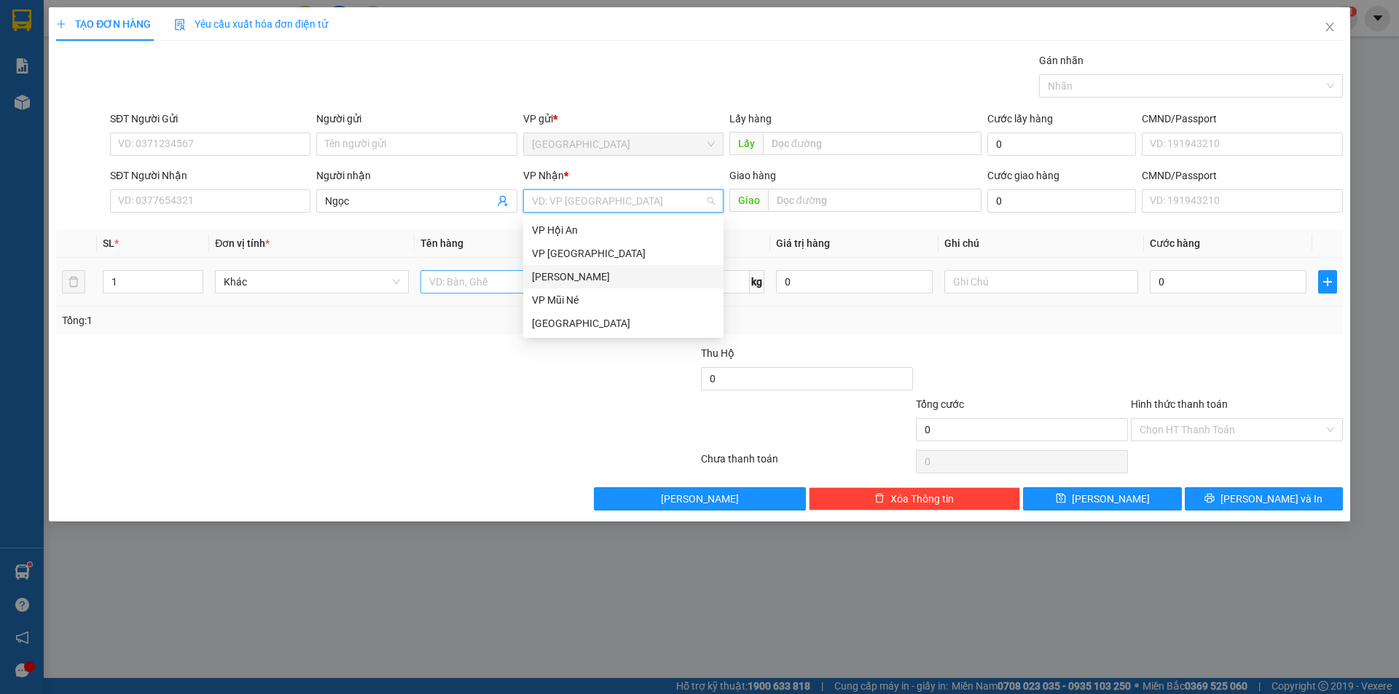
click at [561, 278] on div "[PERSON_NAME]" at bounding box center [623, 277] width 183 height 16
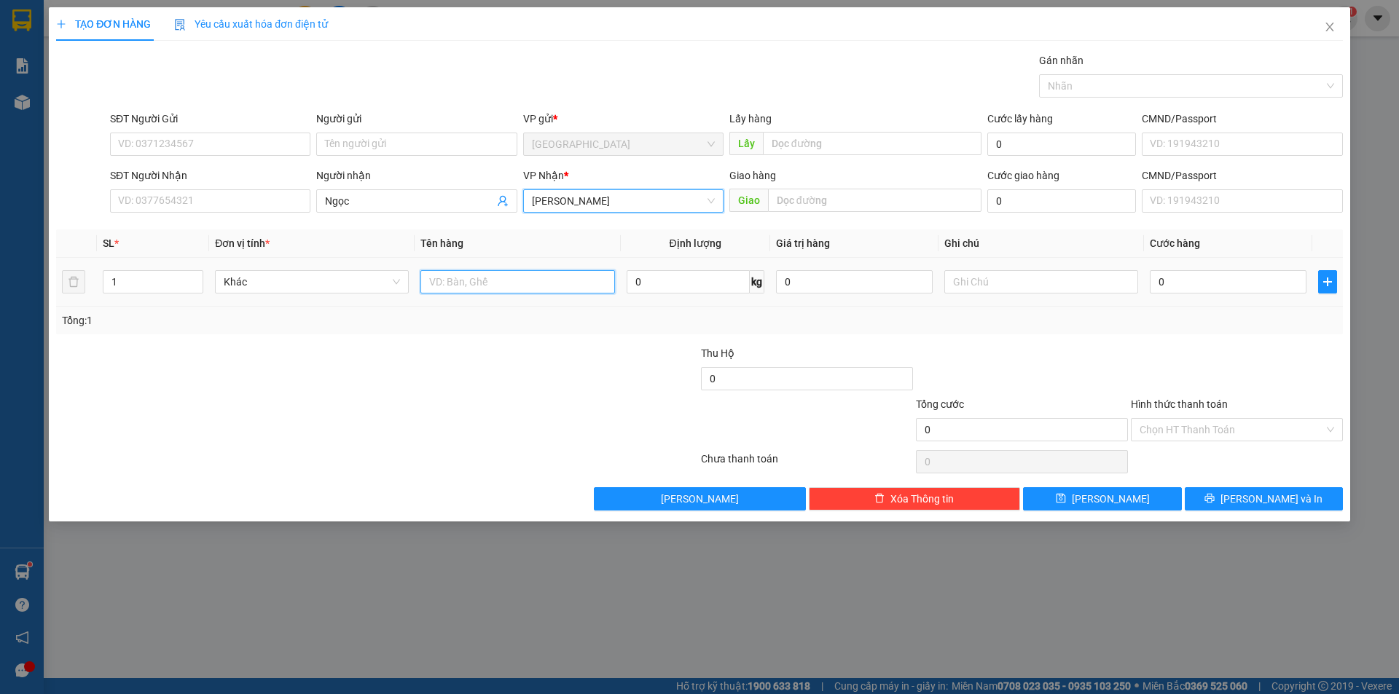
click at [546, 282] on input "text" at bounding box center [517, 281] width 194 height 23
type input "thùng"
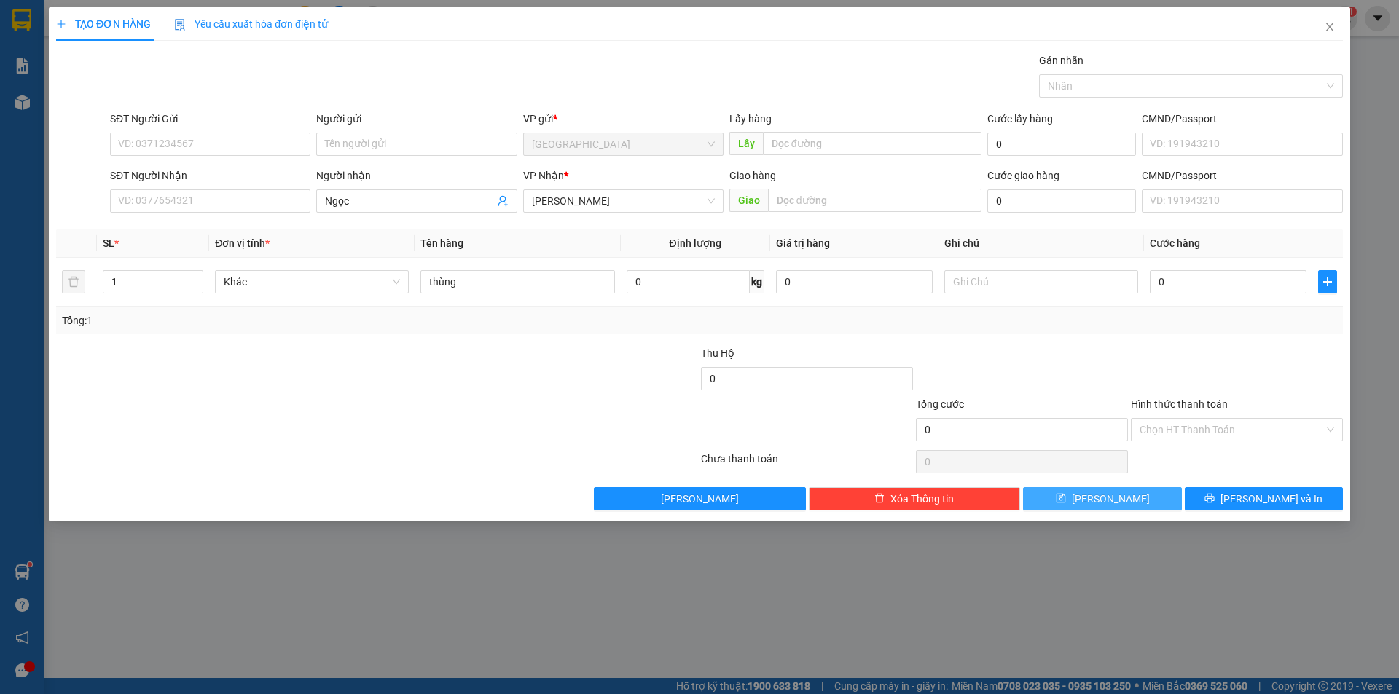
click at [1115, 510] on button "[PERSON_NAME]" at bounding box center [1102, 498] width 158 height 23
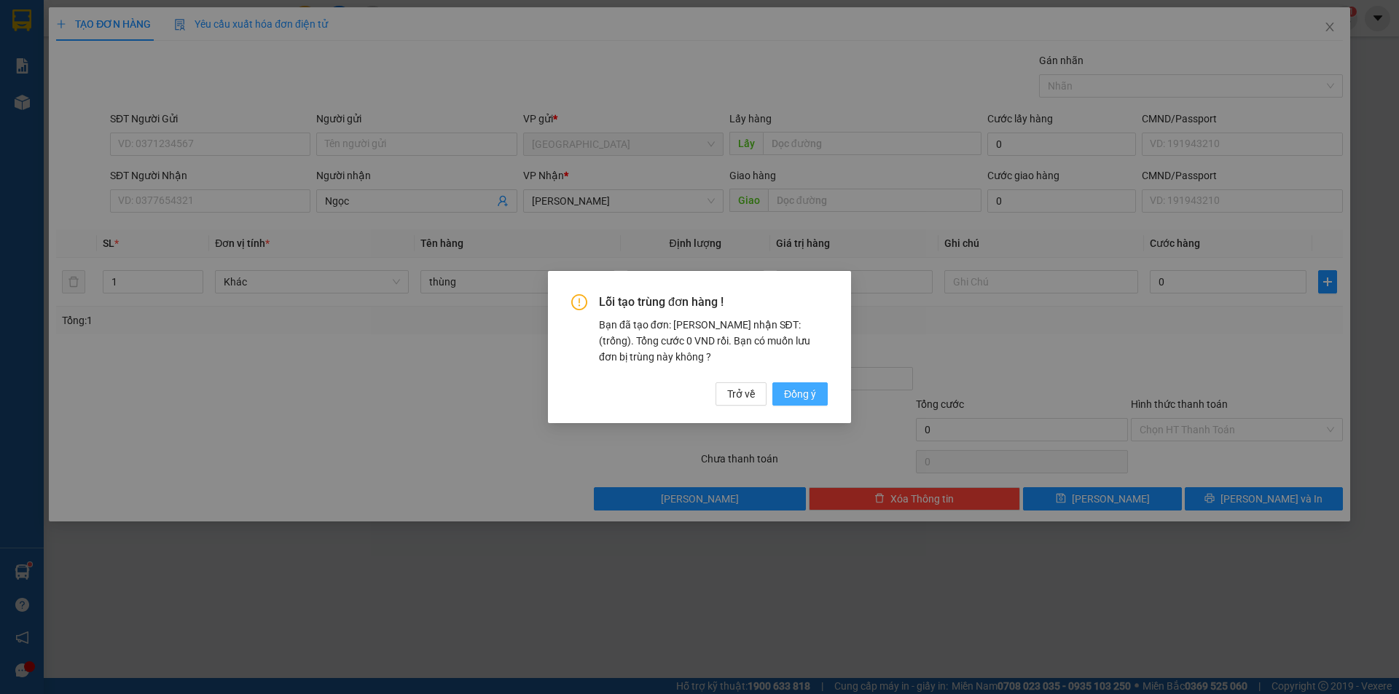
click at [795, 395] on span "Đồng ý" at bounding box center [800, 394] width 32 height 16
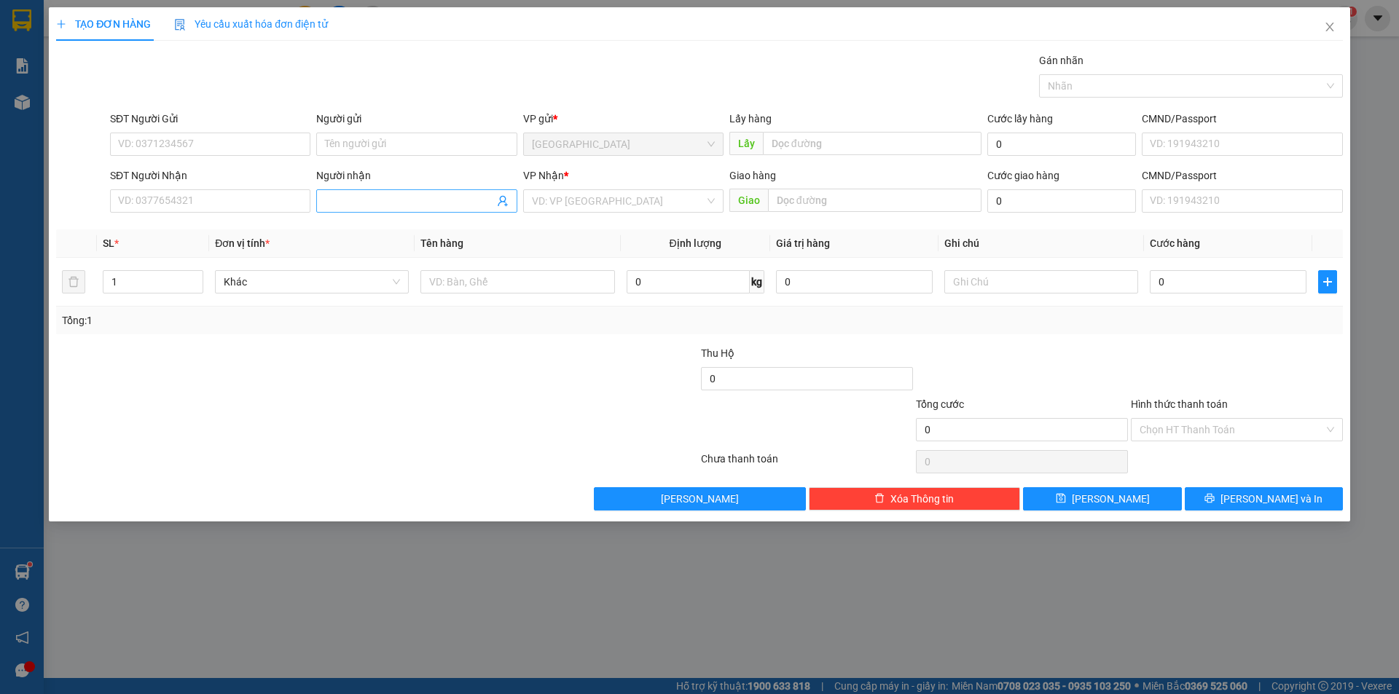
click at [377, 196] on input "Người nhận" at bounding box center [409, 201] width 168 height 16
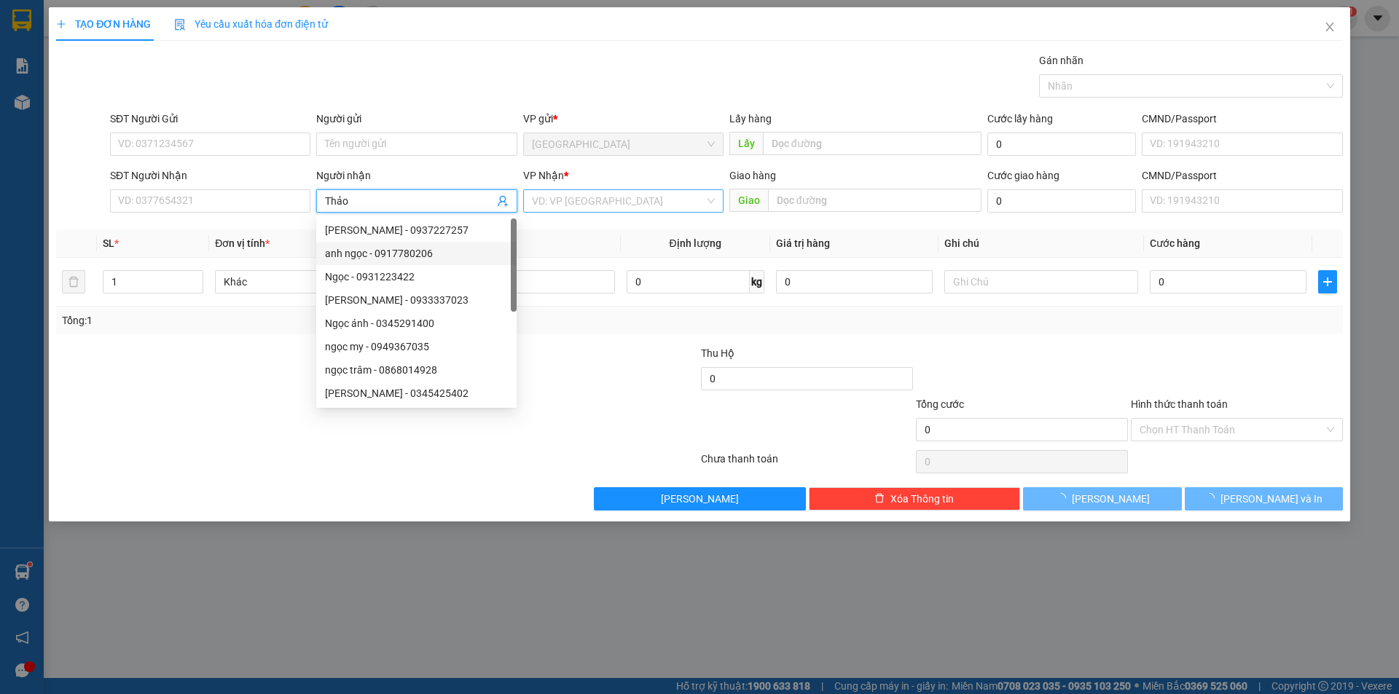
type input "Thảo"
click at [574, 200] on input "search" at bounding box center [618, 201] width 173 height 22
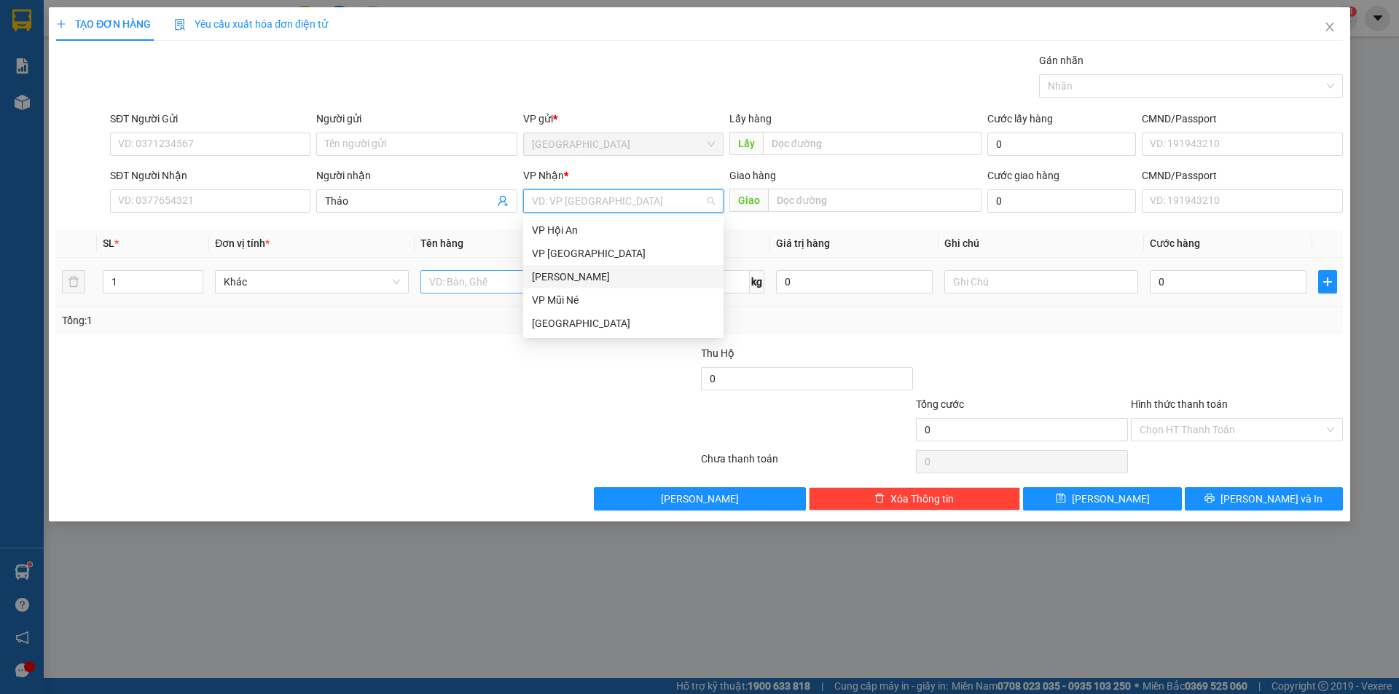
drag, startPoint x: 571, startPoint y: 277, endPoint x: 533, endPoint y: 275, distance: 37.9
click at [563, 276] on div "[PERSON_NAME]" at bounding box center [623, 277] width 183 height 16
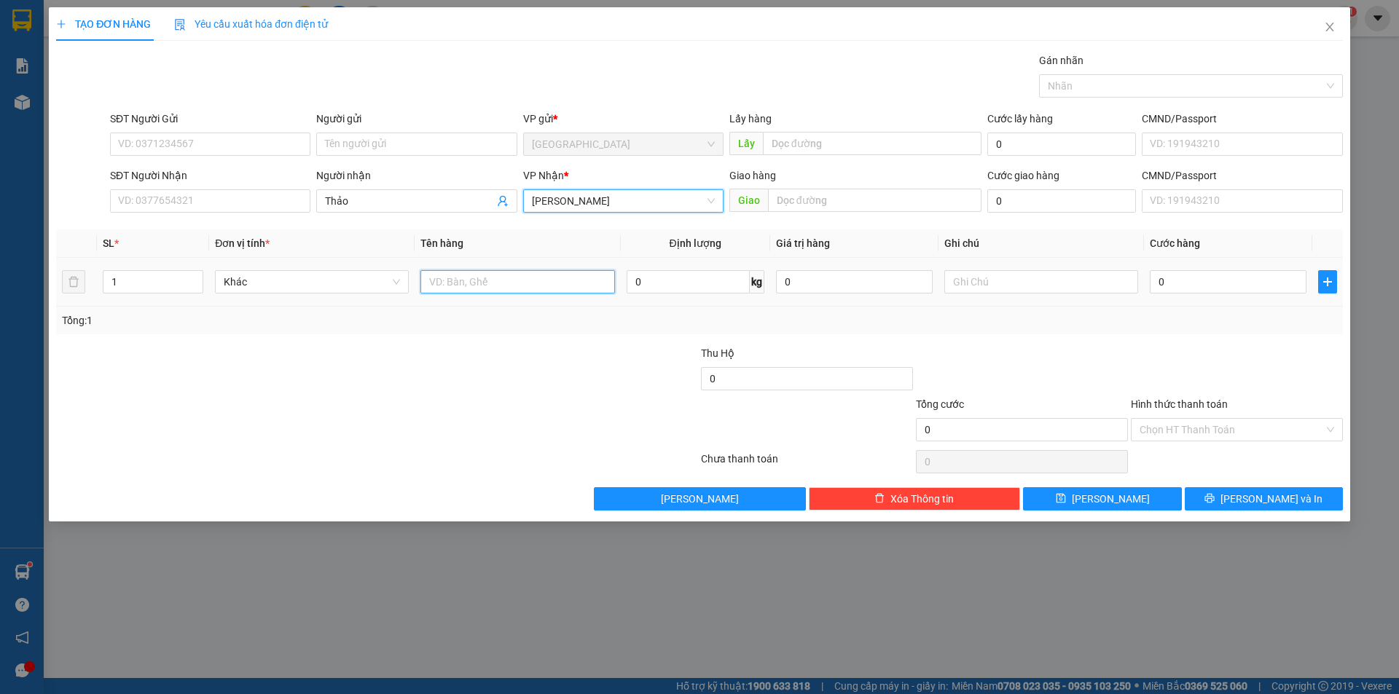
click at [532, 275] on input "text" at bounding box center [517, 281] width 194 height 23
type input "củ năng"
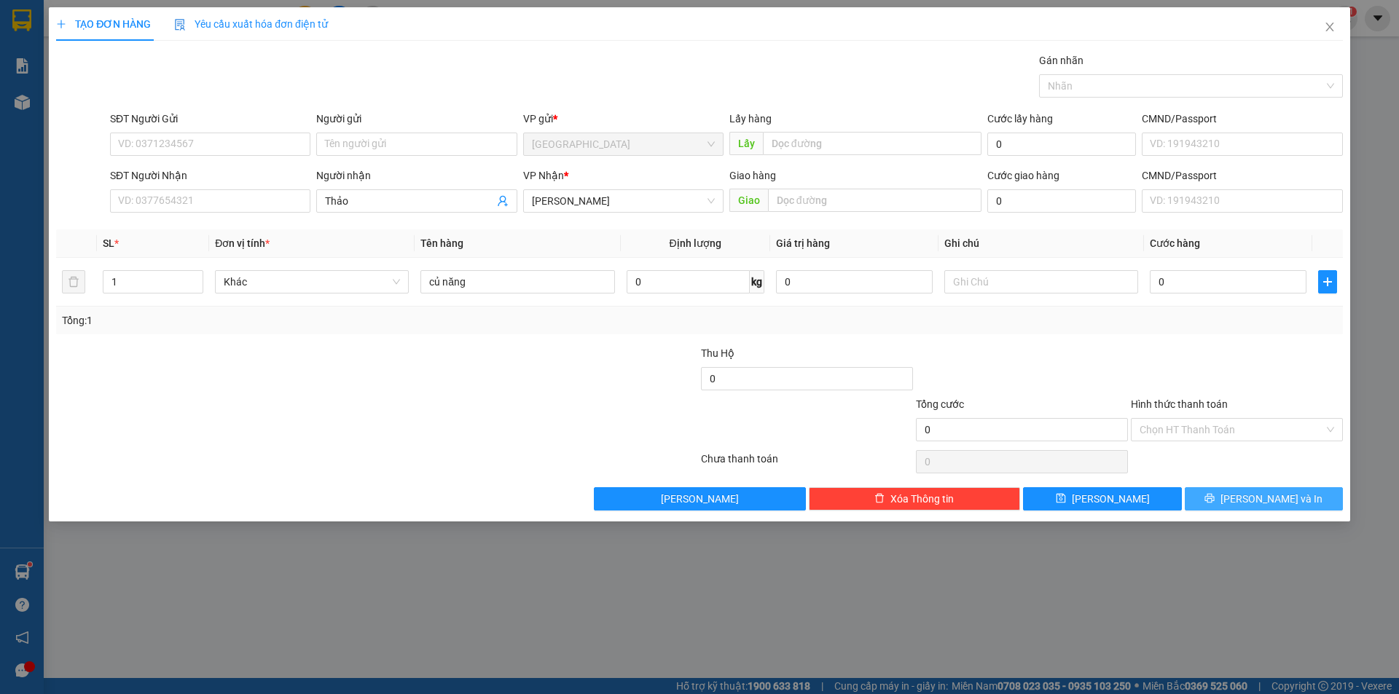
click at [1227, 501] on button "[PERSON_NAME] và In" at bounding box center [1263, 498] width 158 height 23
